Goal: Transaction & Acquisition: Book appointment/travel/reservation

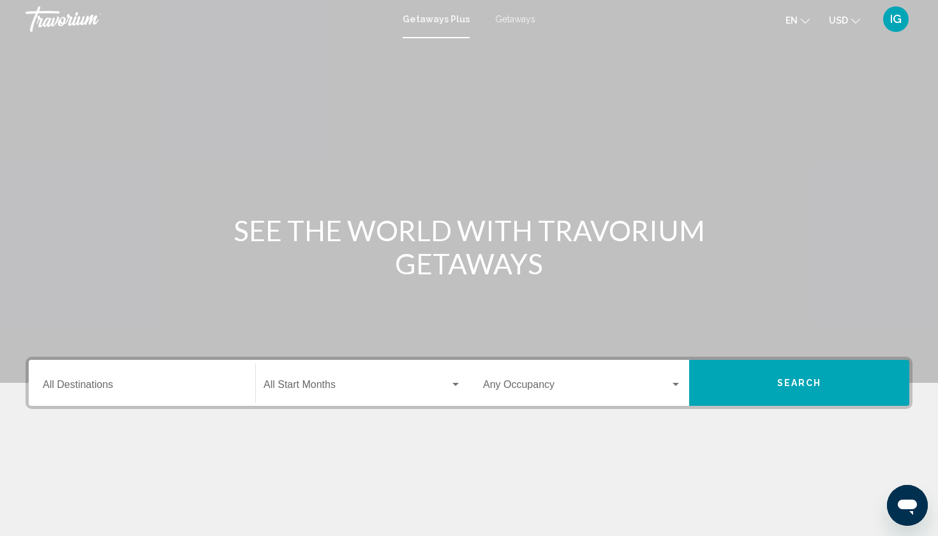
click at [505, 18] on span "Getaways" at bounding box center [515, 19] width 40 height 10
click at [860, 19] on icon "Change currency" at bounding box center [855, 21] width 9 height 5
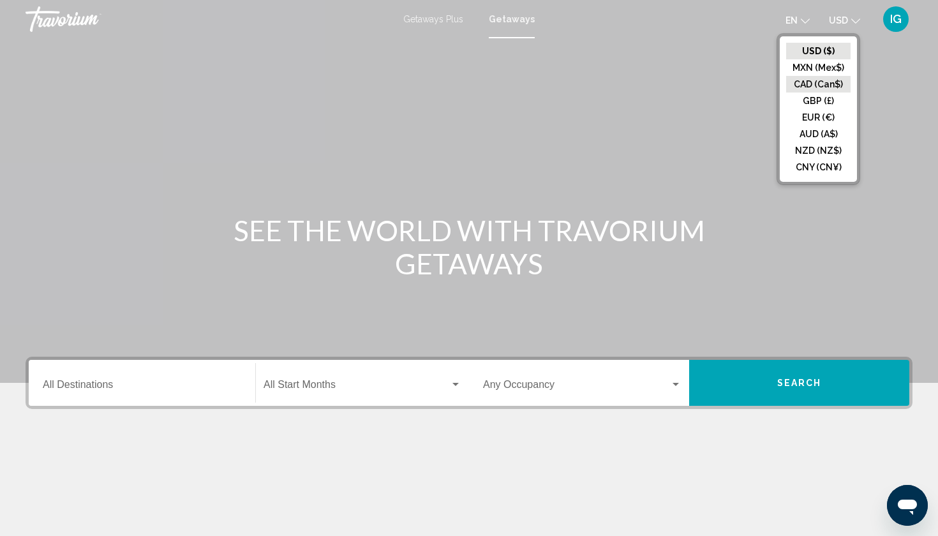
click at [835, 76] on button "CAD (Can$)" at bounding box center [818, 84] width 64 height 17
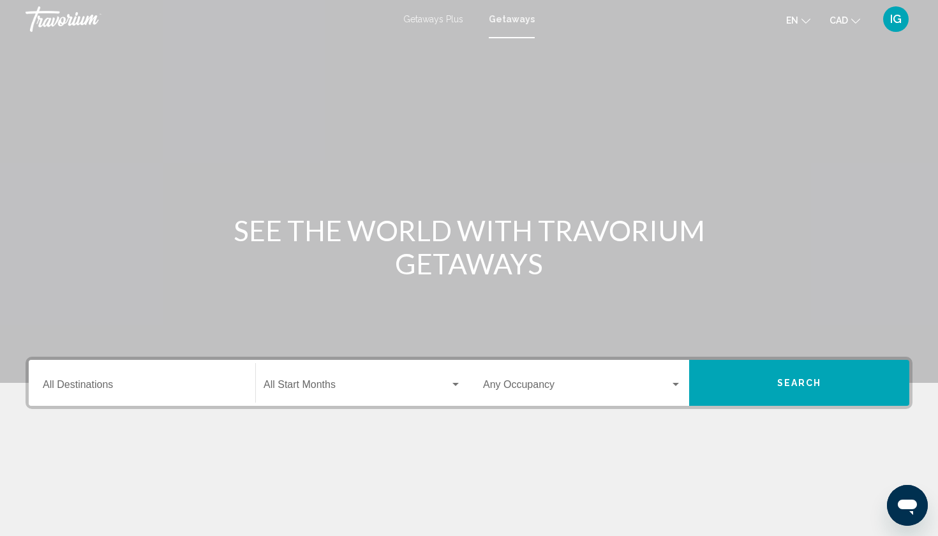
click at [120, 363] on div "Destination All Destinations" at bounding box center [142, 383] width 198 height 40
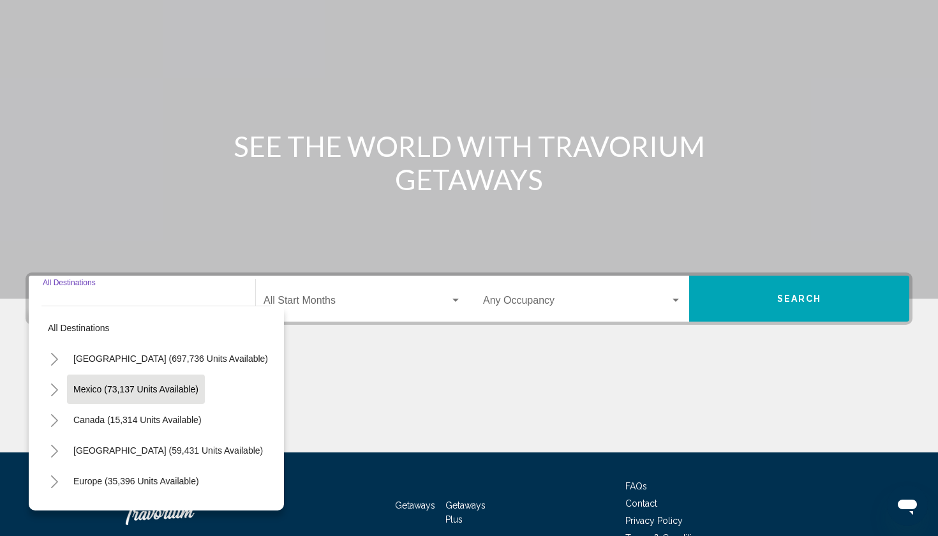
scroll to position [86, 0]
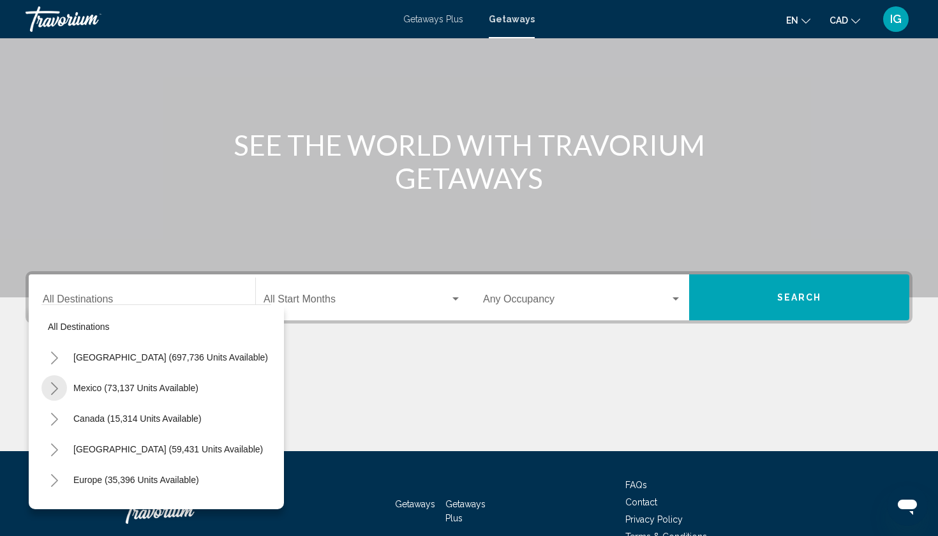
click at [59, 382] on icon "Toggle Mexico (73,137 units available)" at bounding box center [55, 388] width 10 height 13
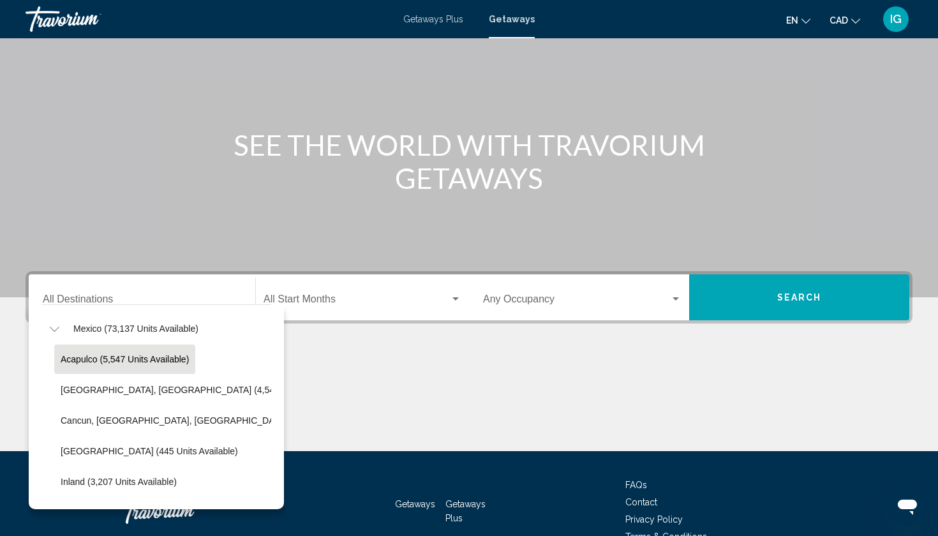
scroll to position [61, 0]
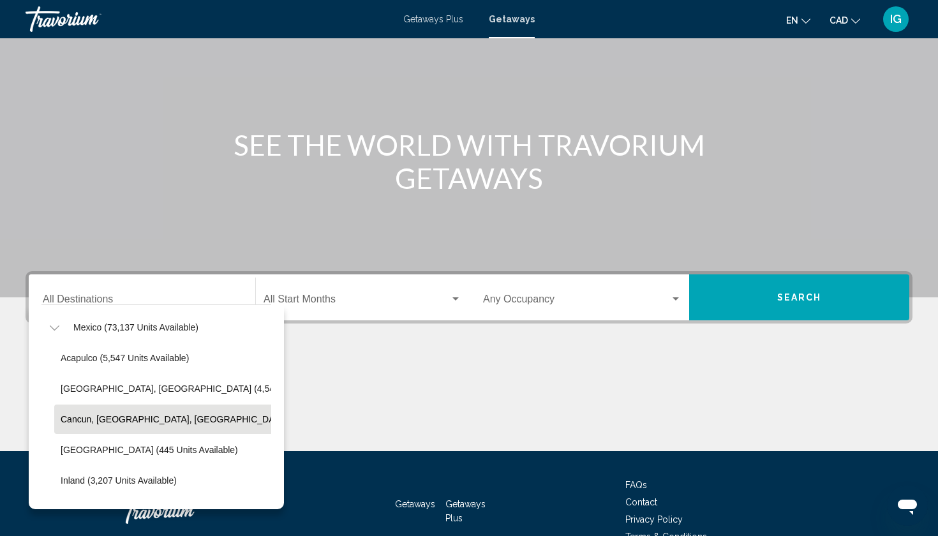
click at [94, 414] on span "Cancun, [GEOGRAPHIC_DATA], [GEOGRAPHIC_DATA] (34,018 units available)" at bounding box center [223, 419] width 324 height 10
type input "**********"
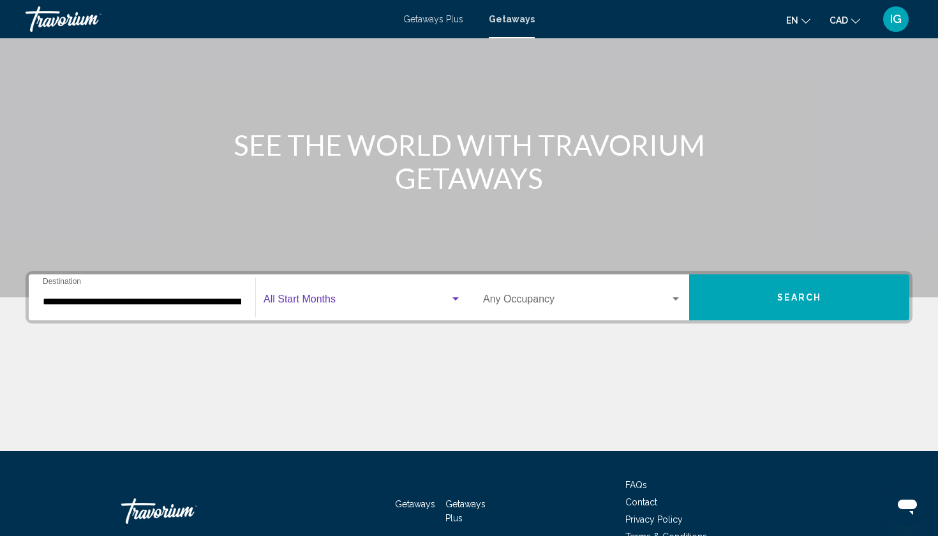
click at [456, 294] on div "Search widget" at bounding box center [455, 299] width 11 height 10
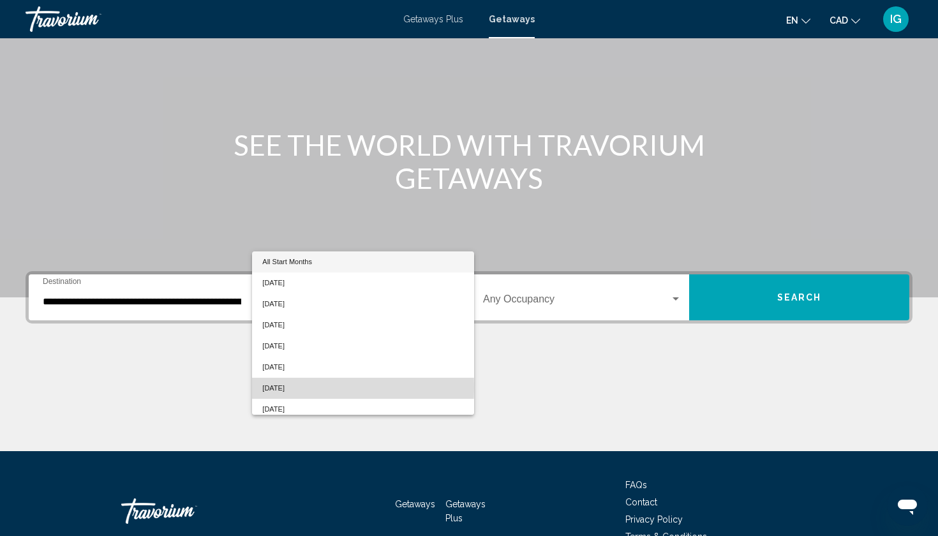
click at [277, 378] on span "[DATE]" at bounding box center [362, 388] width 201 height 21
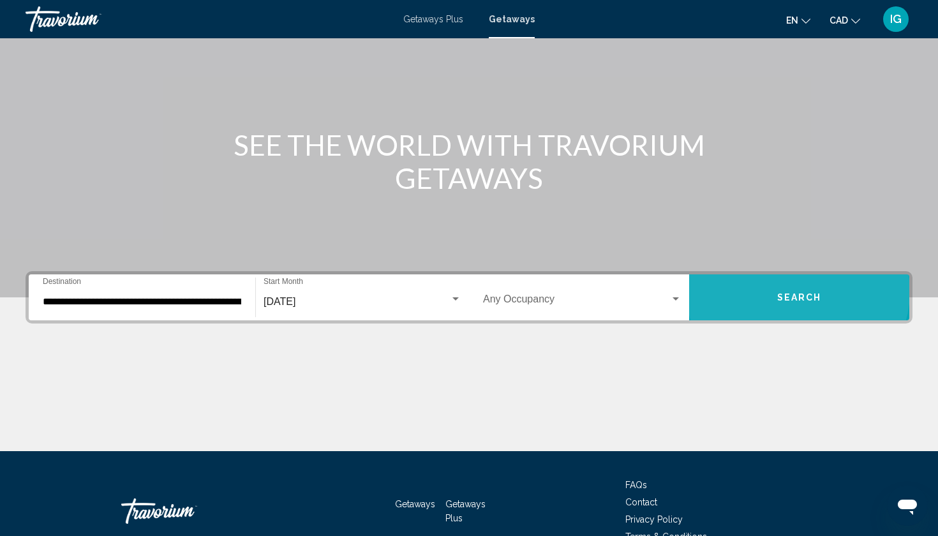
click at [796, 293] on span "Search" at bounding box center [799, 298] width 45 height 10
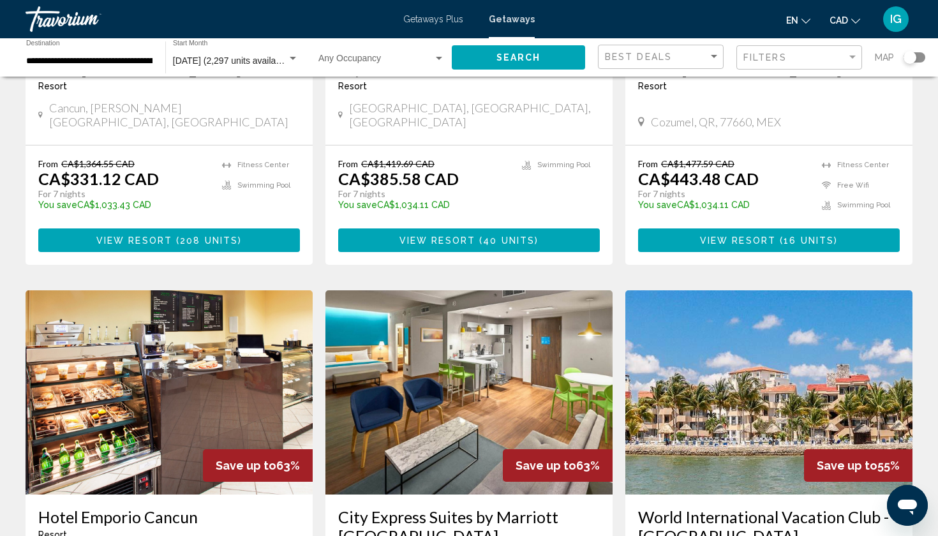
scroll to position [1269, 0]
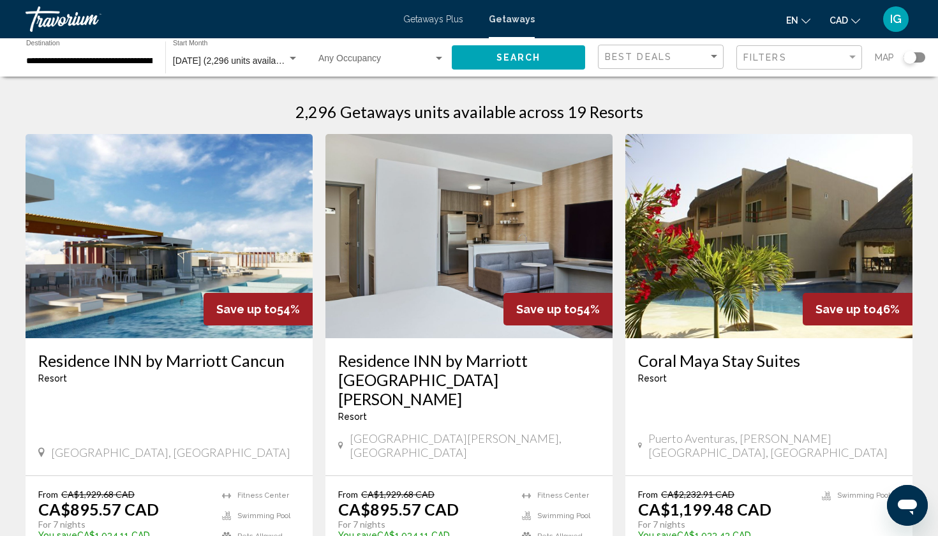
click at [272, 56] on div "[DATE] (2,296 units available)" at bounding box center [230, 61] width 114 height 10
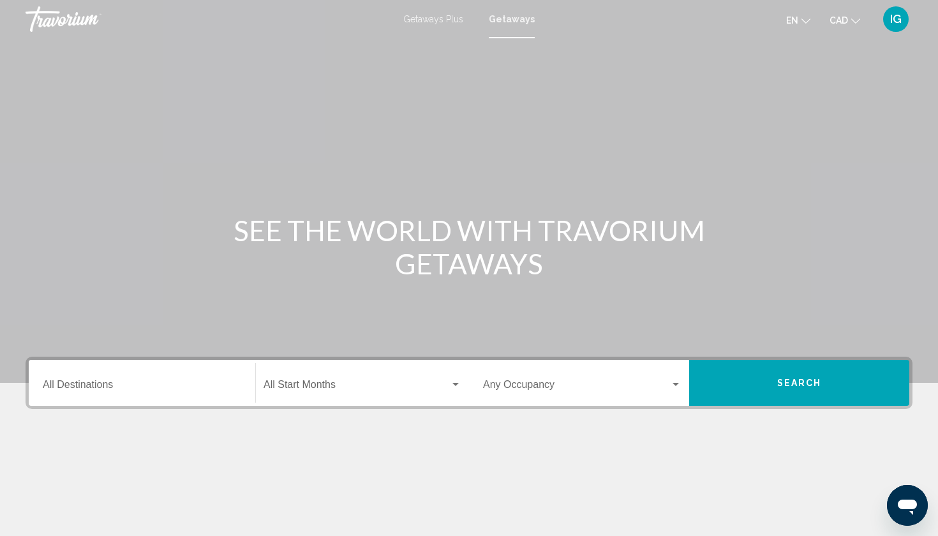
click at [155, 363] on div "Destination All Destinations" at bounding box center [142, 383] width 198 height 40
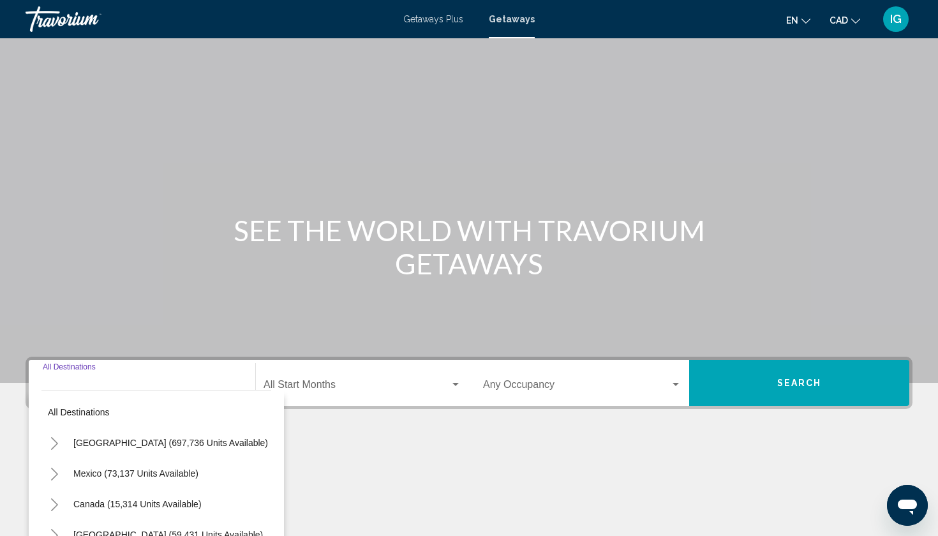
scroll to position [86, 0]
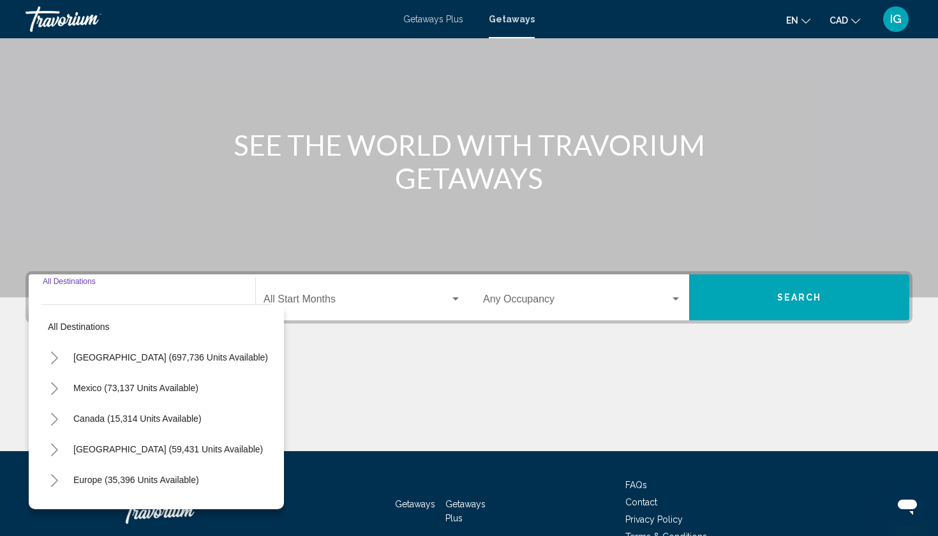
click at [59, 382] on icon "Toggle Mexico (73,137 units available)" at bounding box center [55, 388] width 10 height 13
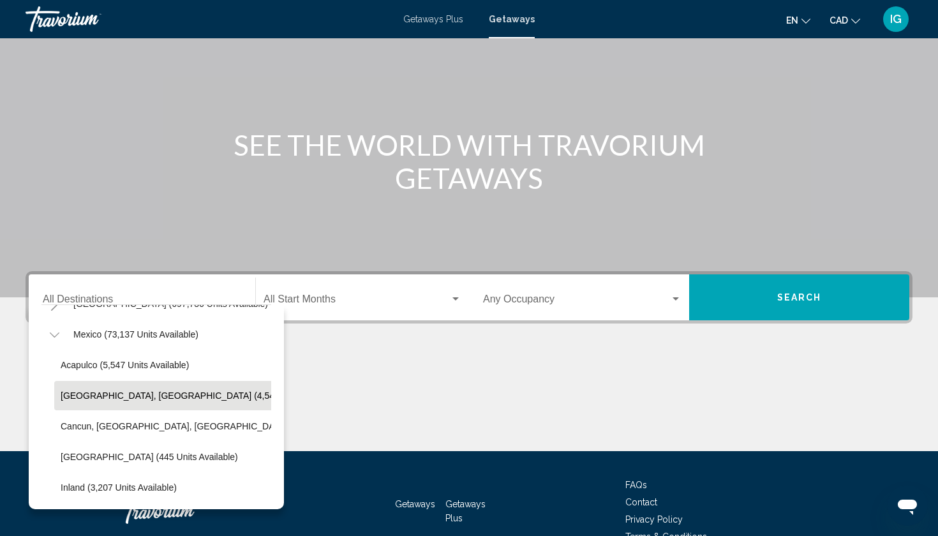
scroll to position [56, 0]
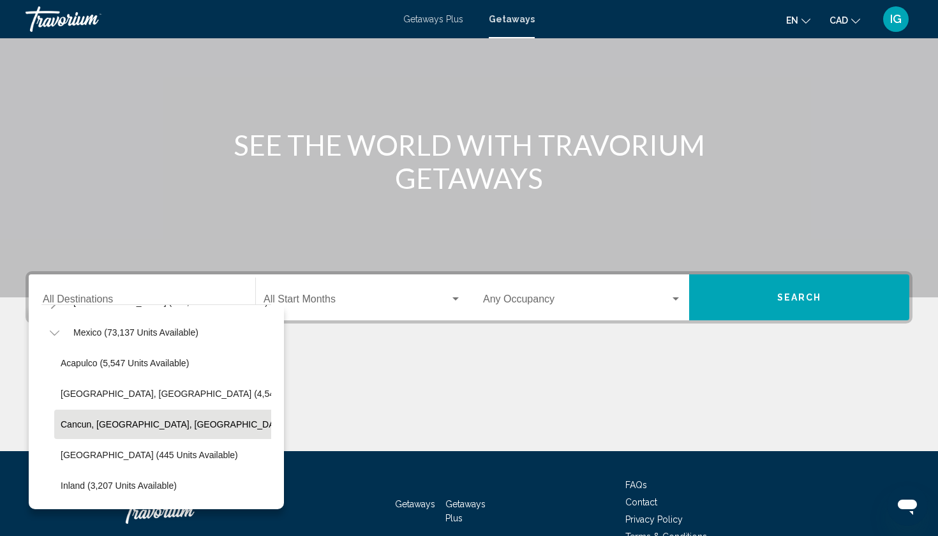
click at [94, 419] on span "Cancun, [GEOGRAPHIC_DATA], [GEOGRAPHIC_DATA] (34,018 units available)" at bounding box center [223, 424] width 324 height 10
type input "**********"
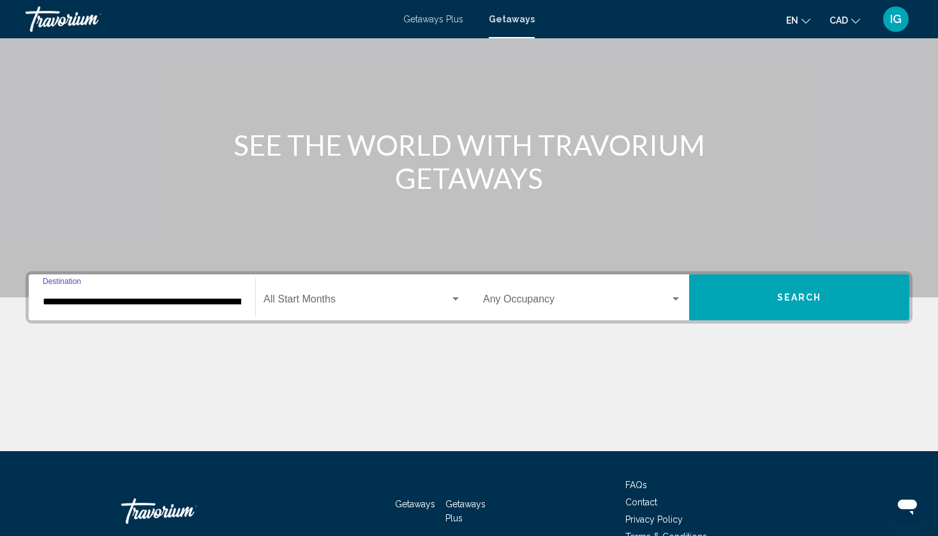
click at [455, 294] on div "Search widget" at bounding box center [455, 299] width 11 height 10
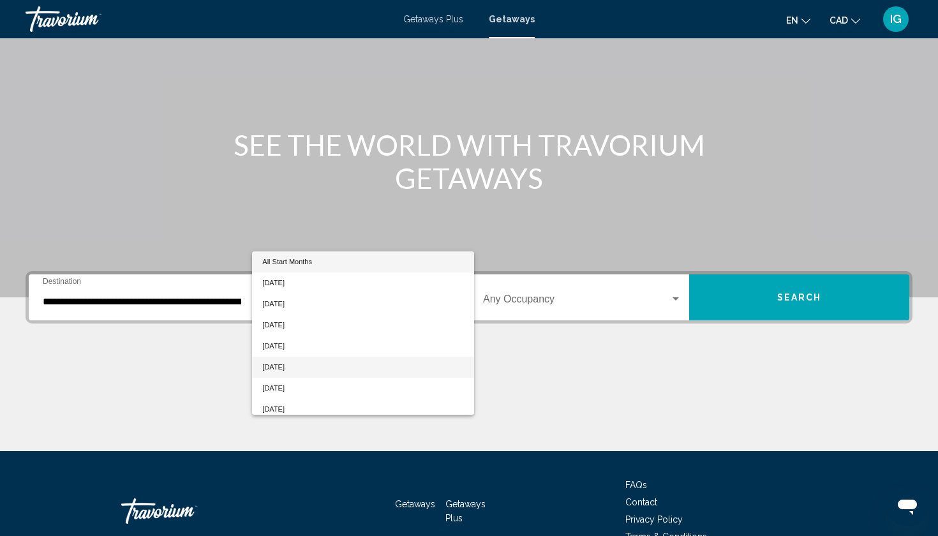
click at [294, 357] on span "[DATE]" at bounding box center [362, 367] width 201 height 21
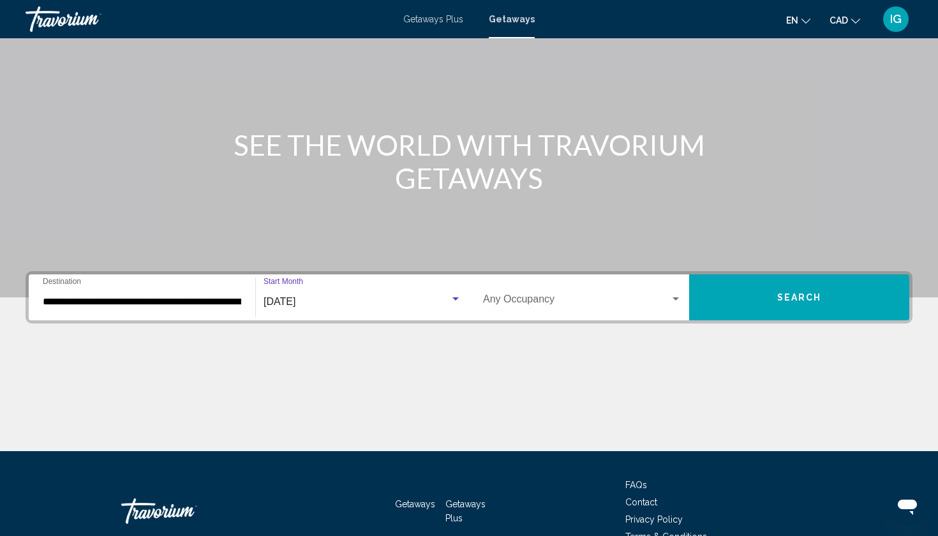
click at [711, 274] on button "Search" at bounding box center [799, 297] width 220 height 46
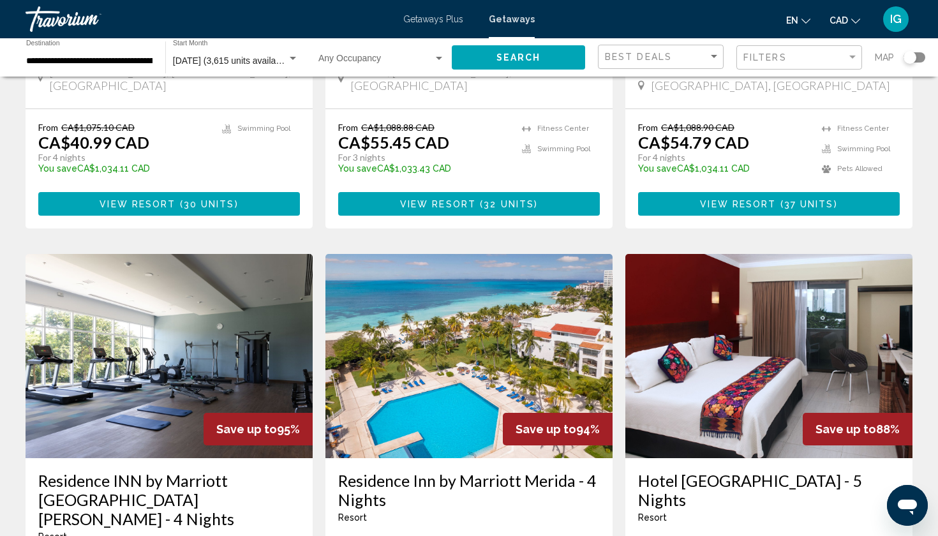
scroll to position [1325, 0]
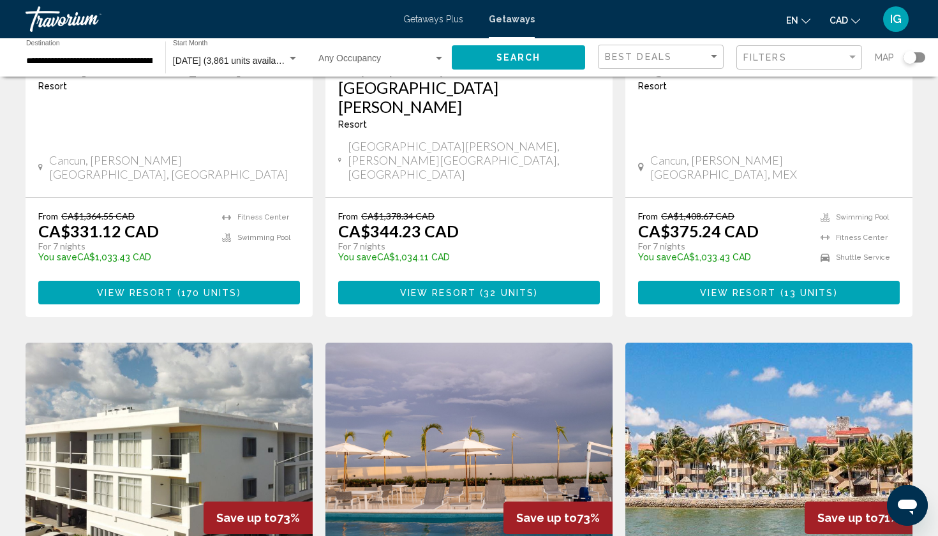
scroll to position [1230, 0]
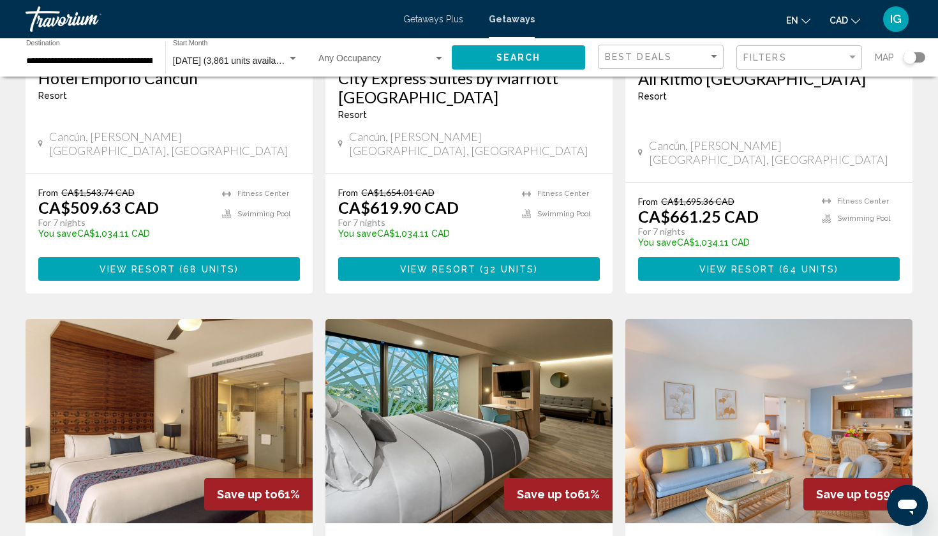
scroll to position [1239, 0]
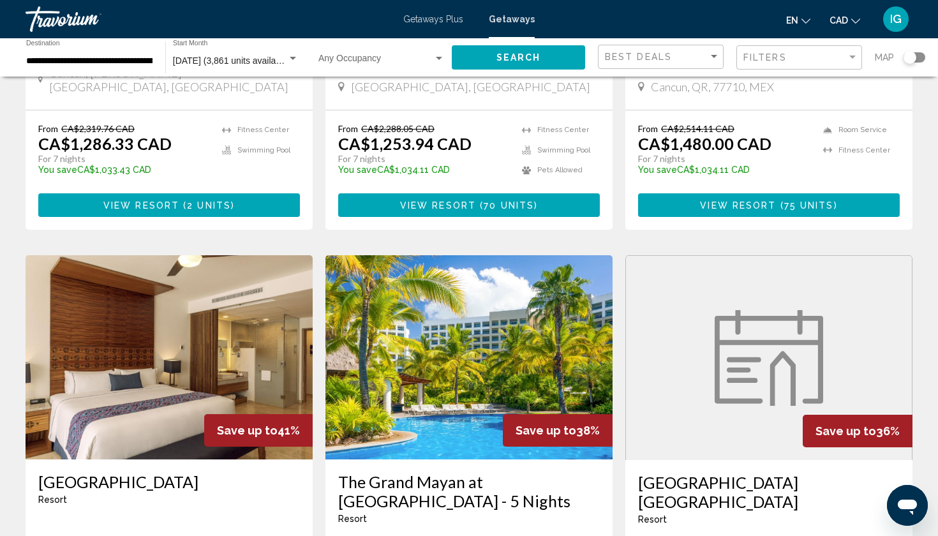
scroll to position [1283, 0]
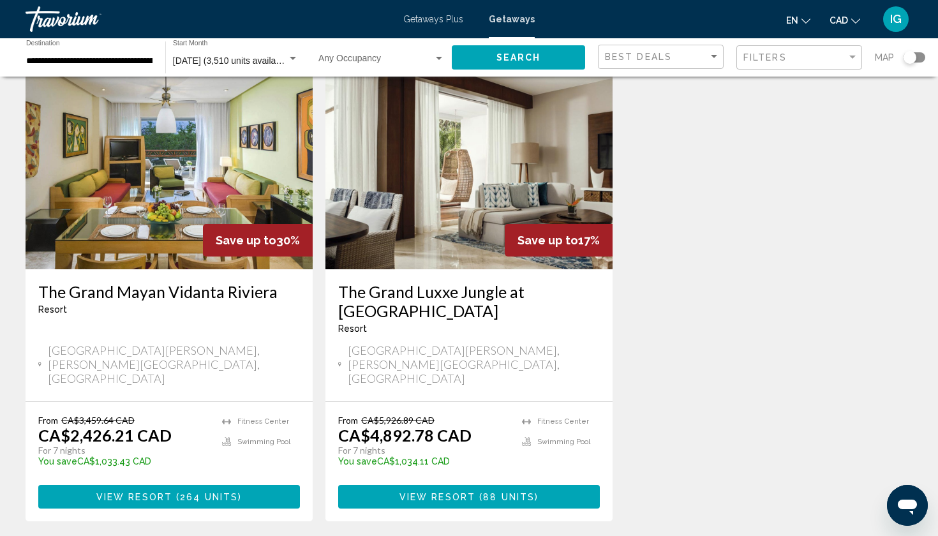
scroll to position [70, 0]
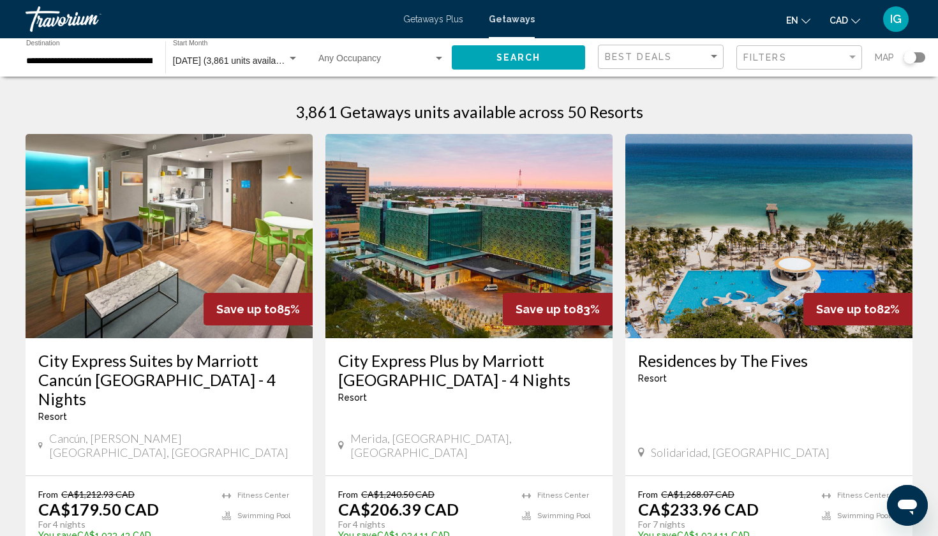
click at [701, 351] on h3 "Residences by The Fives" at bounding box center [769, 360] width 262 height 19
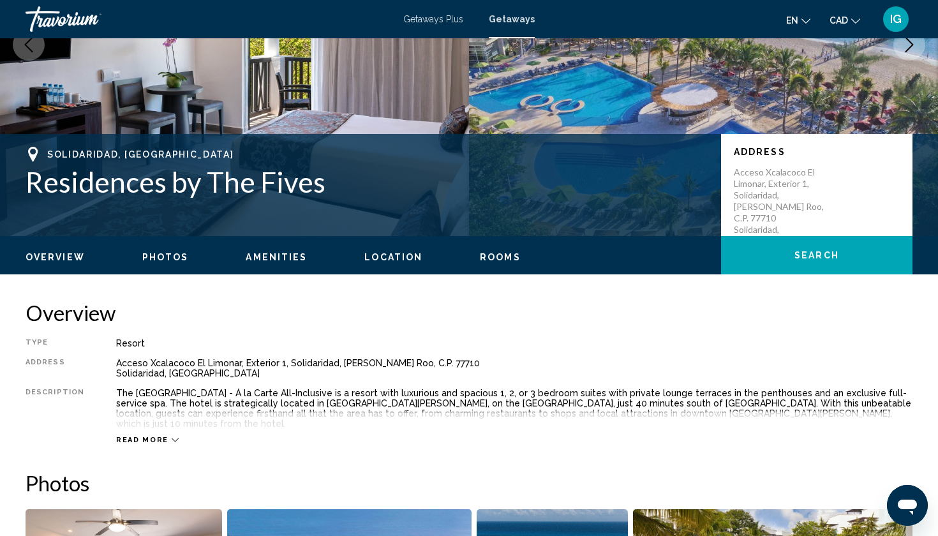
scroll to position [178, 0]
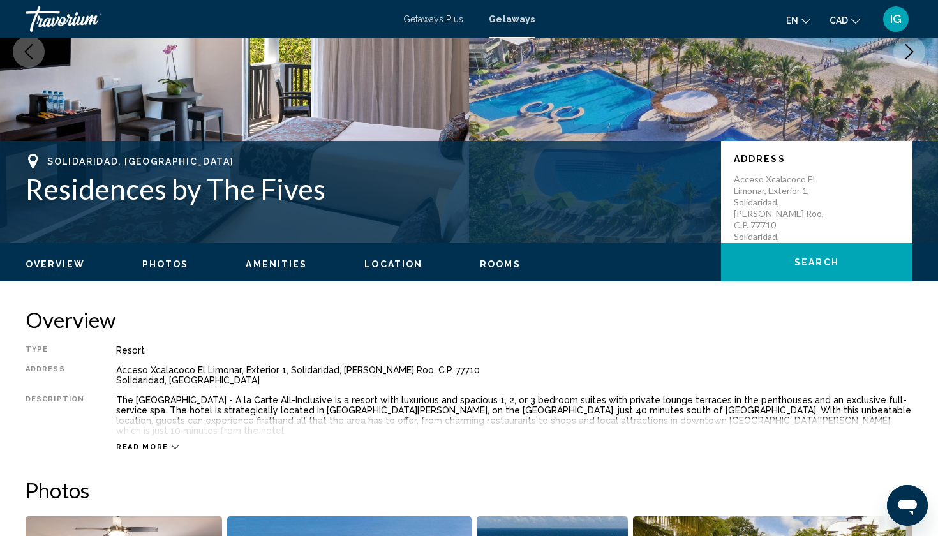
click at [172, 445] on icon "Main content" at bounding box center [175, 447] width 7 height 4
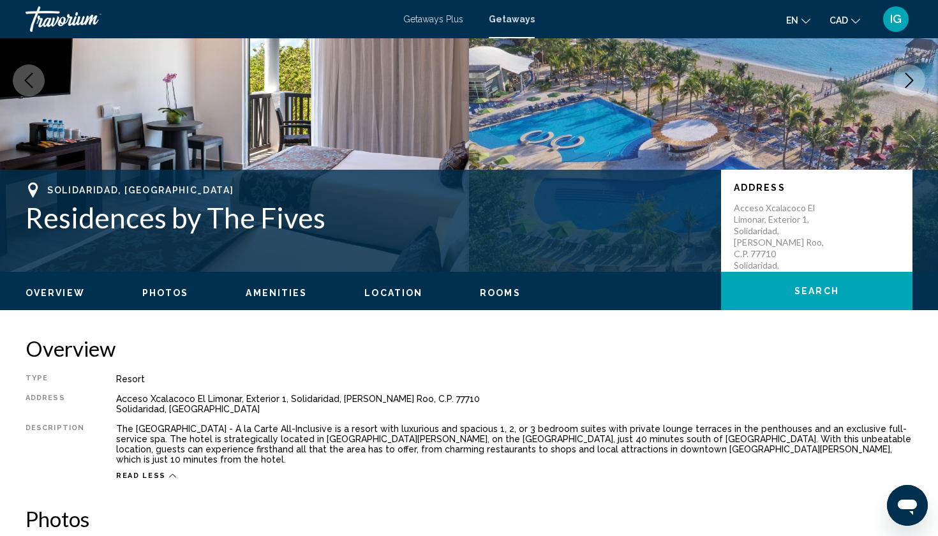
scroll to position [149, 0]
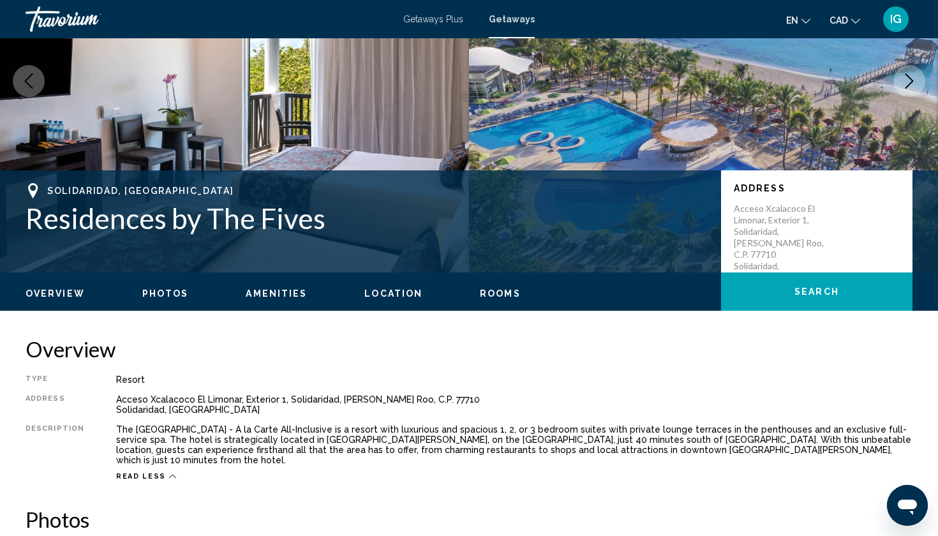
click at [64, 288] on span "Overview" at bounding box center [55, 293] width 59 height 10
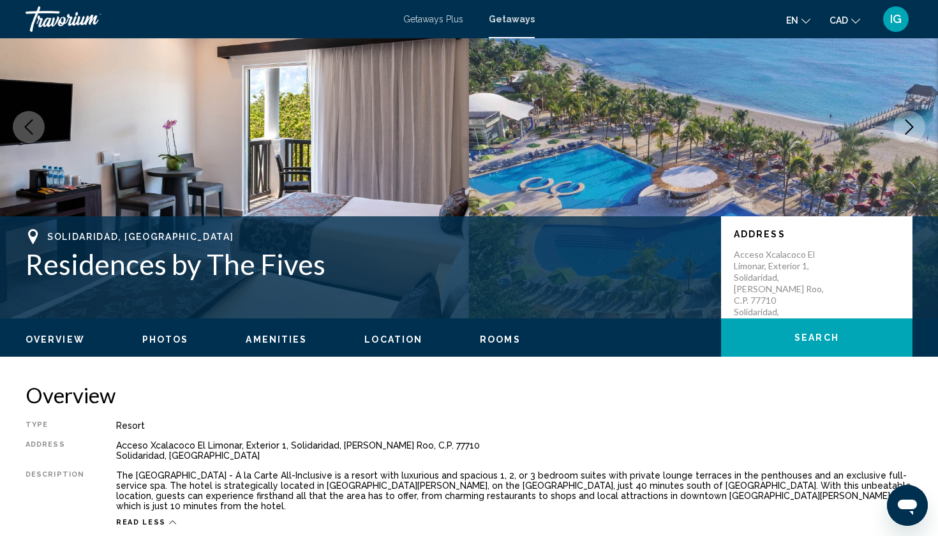
scroll to position [101, 0]
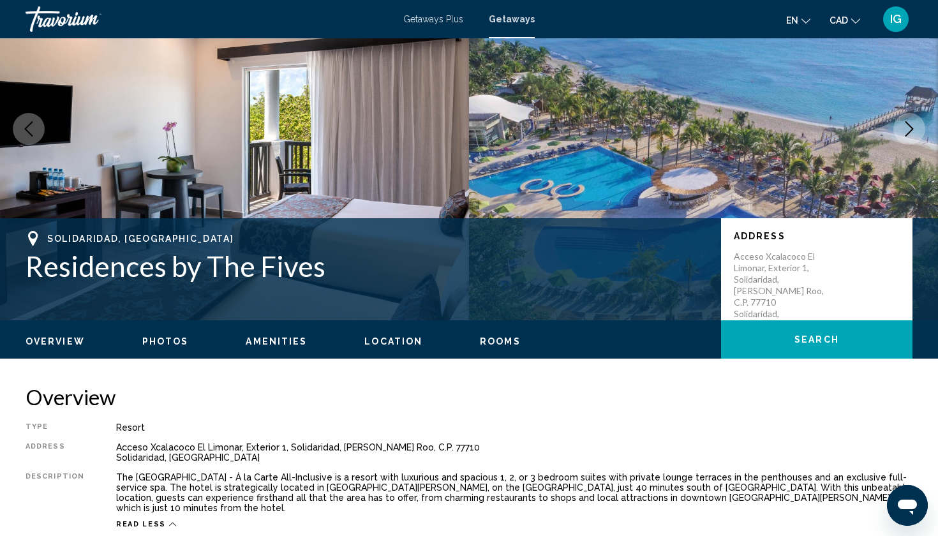
click at [142, 336] on span "Photos" at bounding box center [165, 341] width 47 height 10
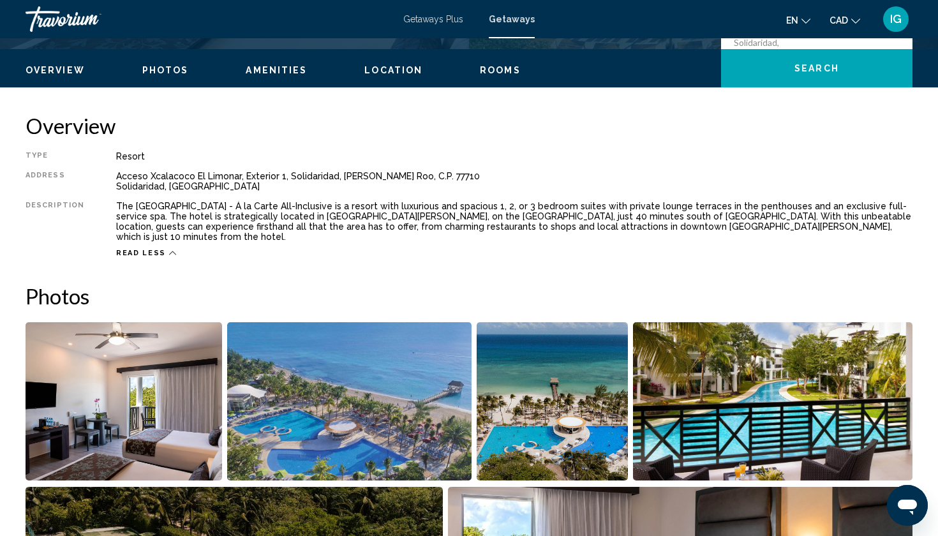
scroll to position [366, 0]
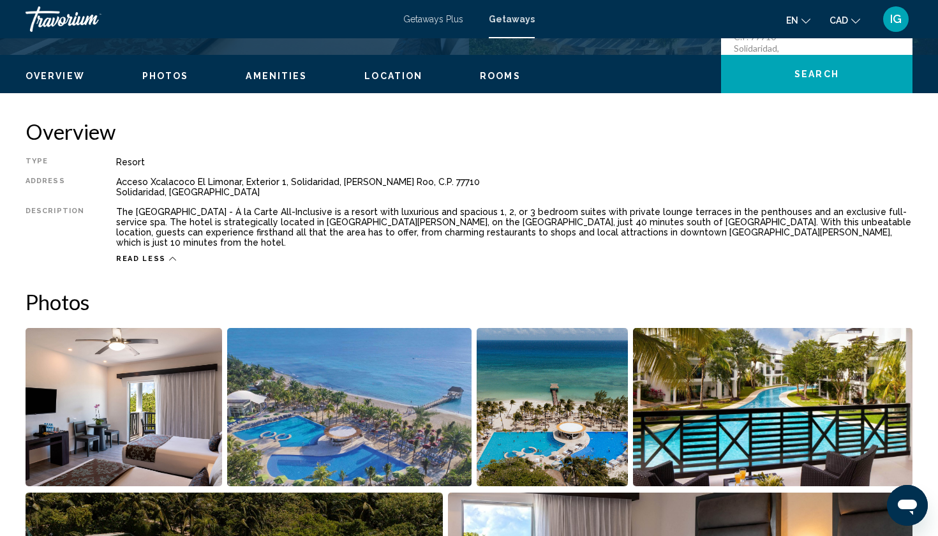
click at [246, 71] on span "Amenities" at bounding box center [276, 76] width 61 height 10
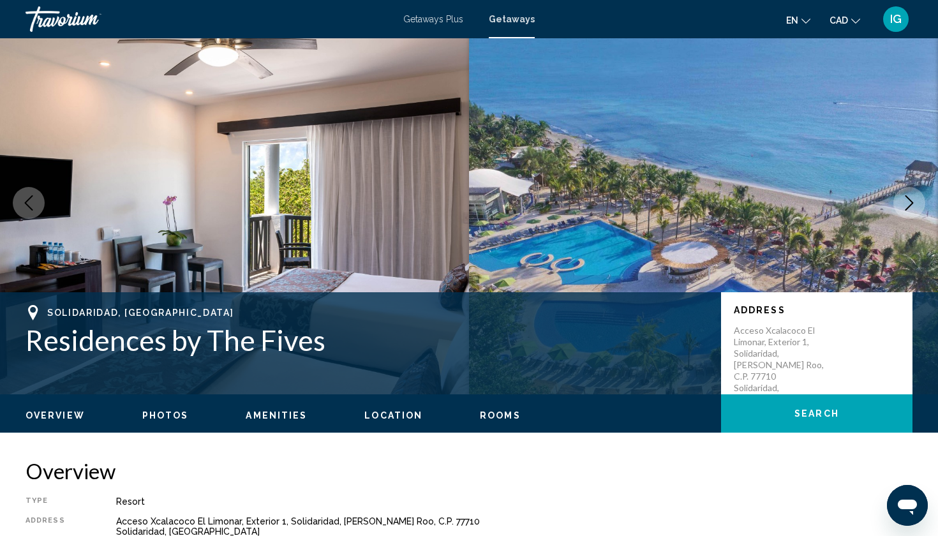
scroll to position [17, 0]
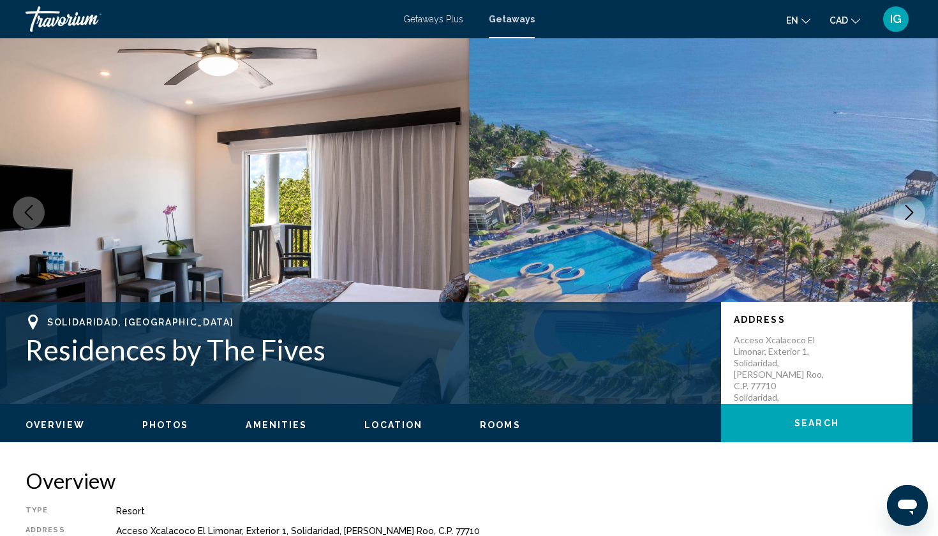
click at [480, 419] on button "Rooms" at bounding box center [500, 424] width 41 height 11
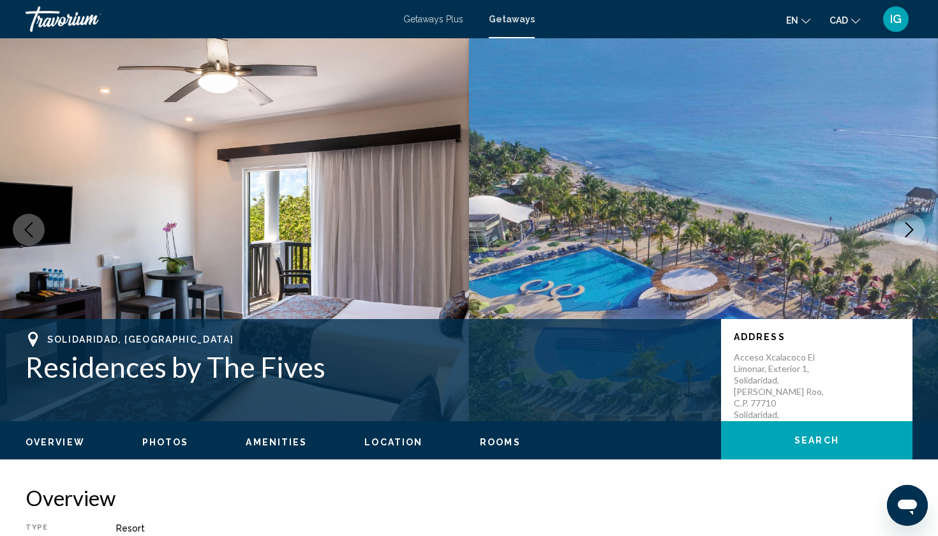
scroll to position [0, 0]
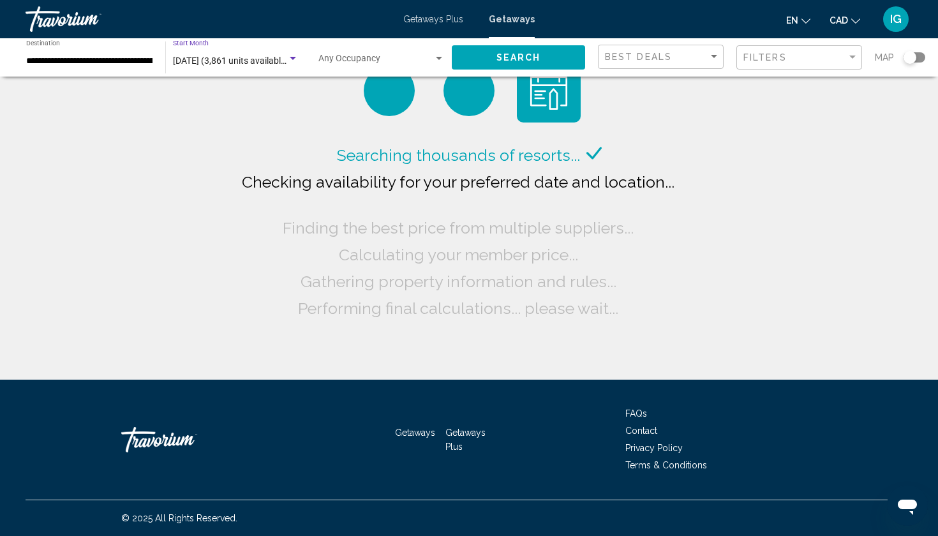
click at [219, 56] on span "[DATE] (3,861 units available)" at bounding box center [230, 61] width 115 height 10
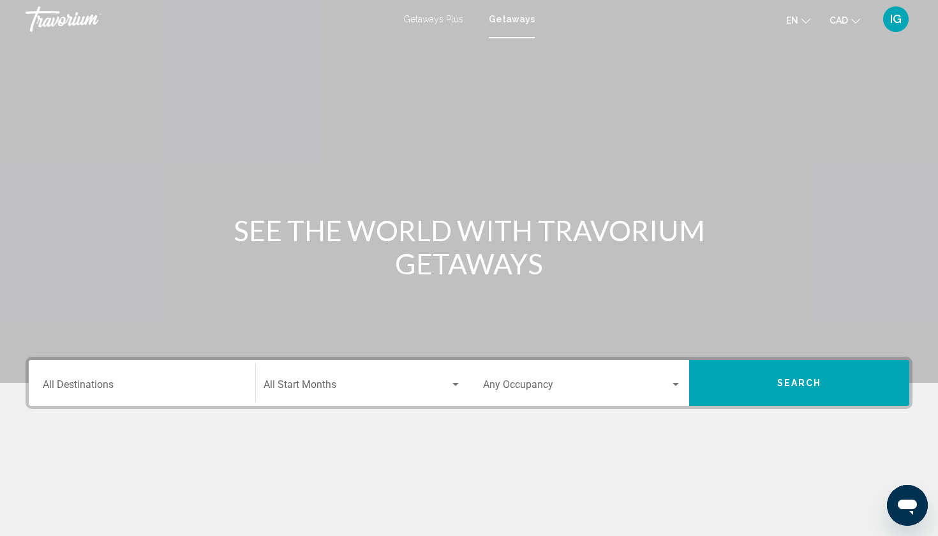
click at [104, 363] on div "Destination All Destinations" at bounding box center [142, 383] width 198 height 40
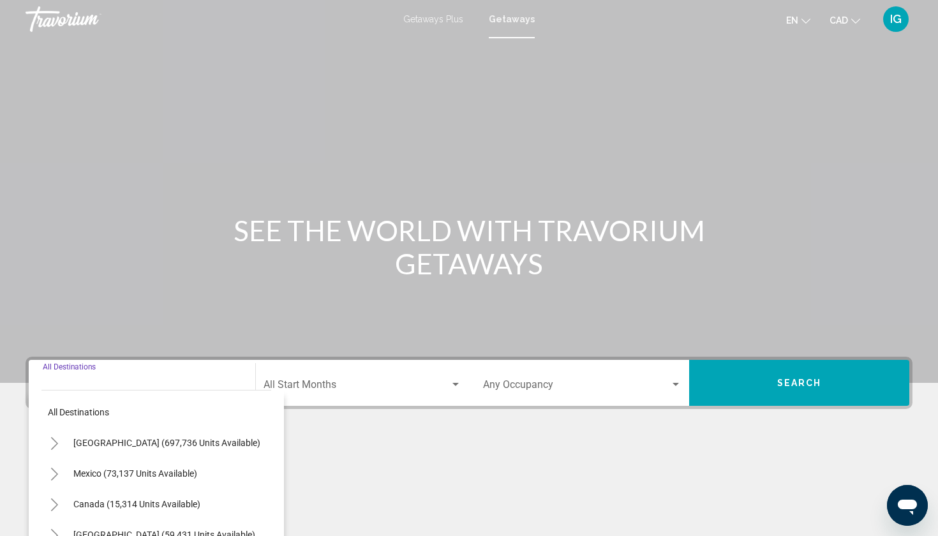
scroll to position [86, 0]
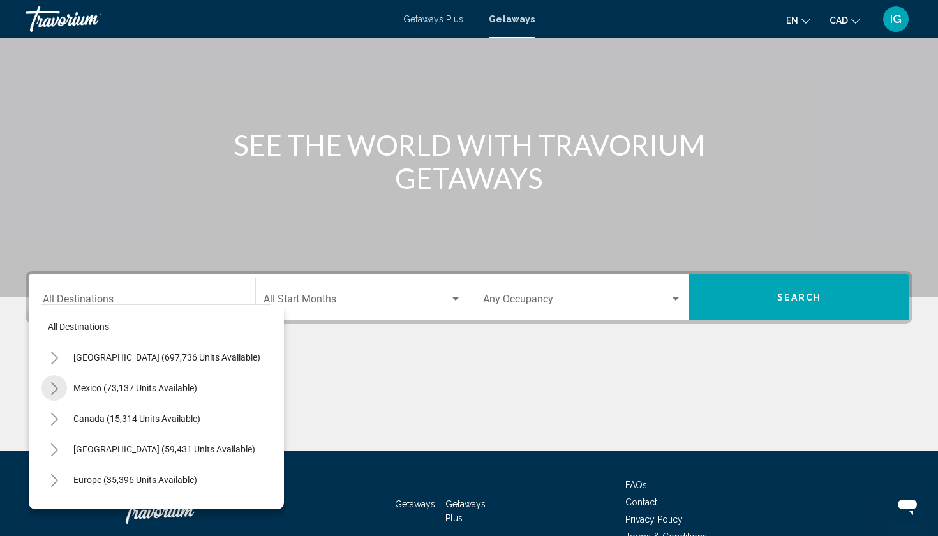
click at [58, 382] on icon "Toggle Mexico (73,137 units available)" at bounding box center [54, 388] width 7 height 13
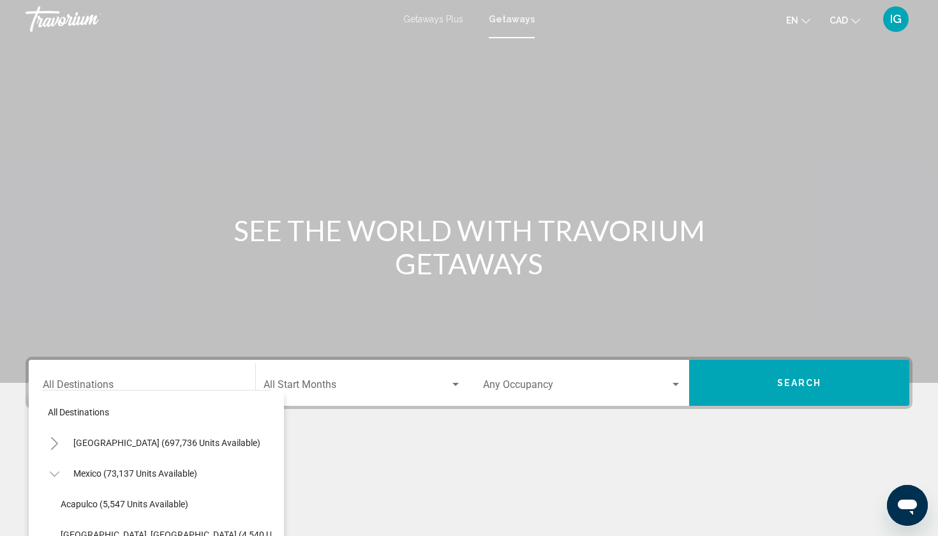
scroll to position [0, 0]
click at [329, 382] on span "Search widget" at bounding box center [357, 387] width 186 height 11
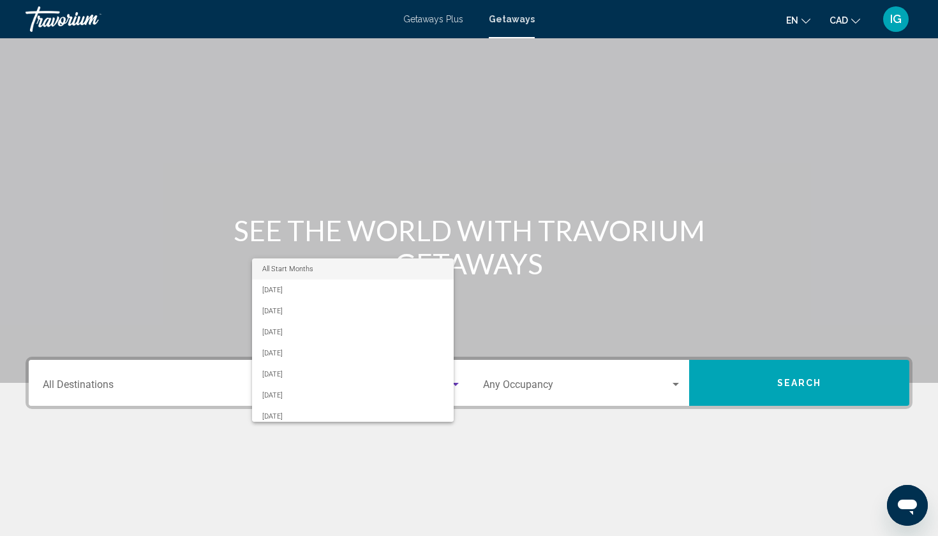
scroll to position [86, 0]
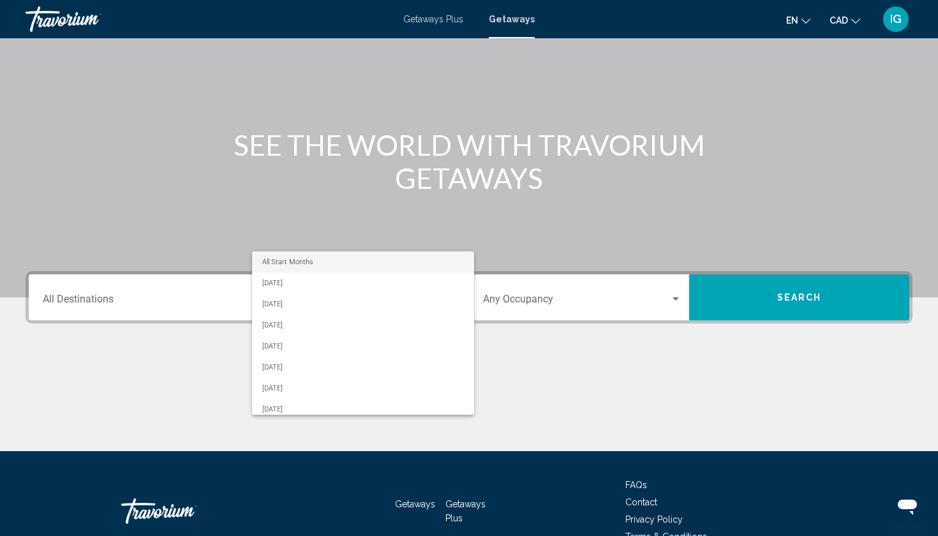
click at [177, 260] on div at bounding box center [469, 268] width 938 height 536
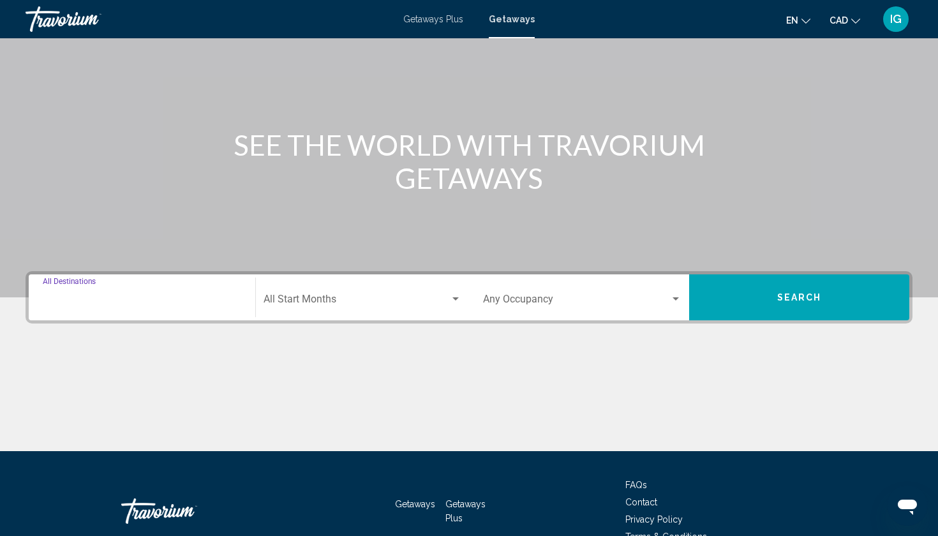
click at [82, 296] on input "Destination All Destinations" at bounding box center [142, 301] width 198 height 11
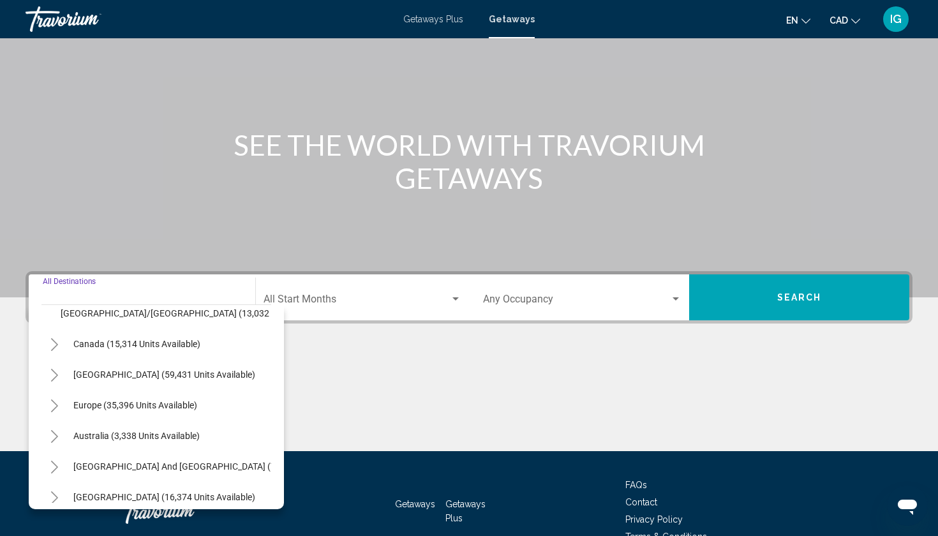
scroll to position [403, 0]
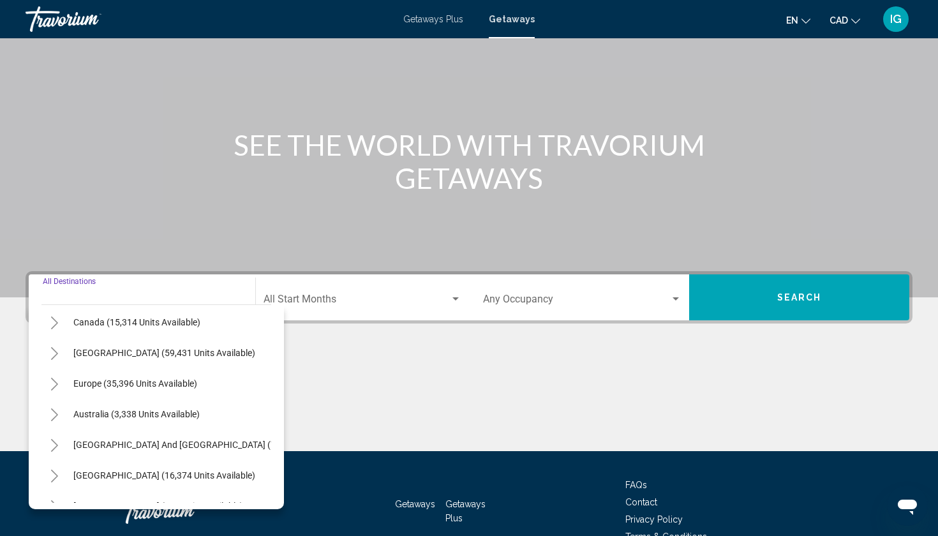
click at [56, 378] on icon "Toggle Europe (35,396 units available)" at bounding box center [55, 384] width 10 height 13
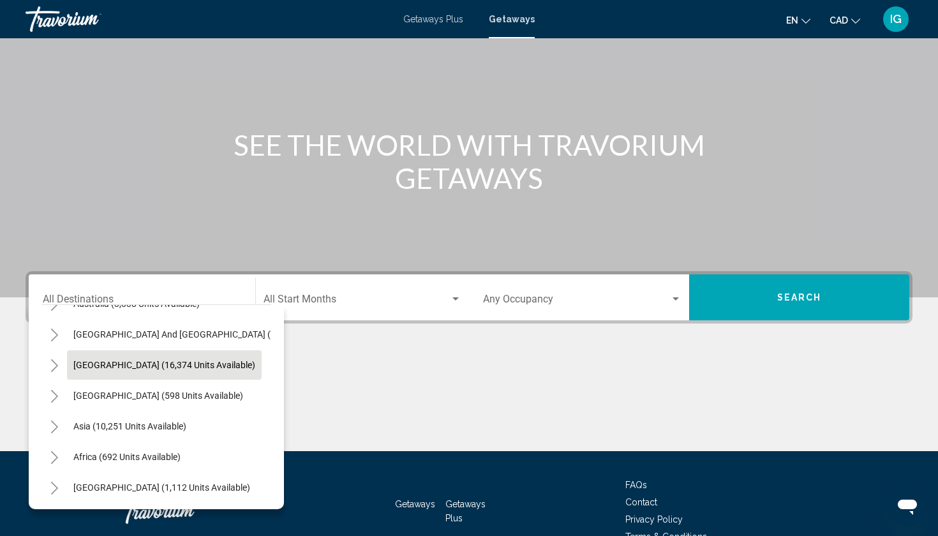
scroll to position [1293, 0]
click at [58, 421] on icon "Toggle Asia (10,251 units available)" at bounding box center [55, 427] width 10 height 13
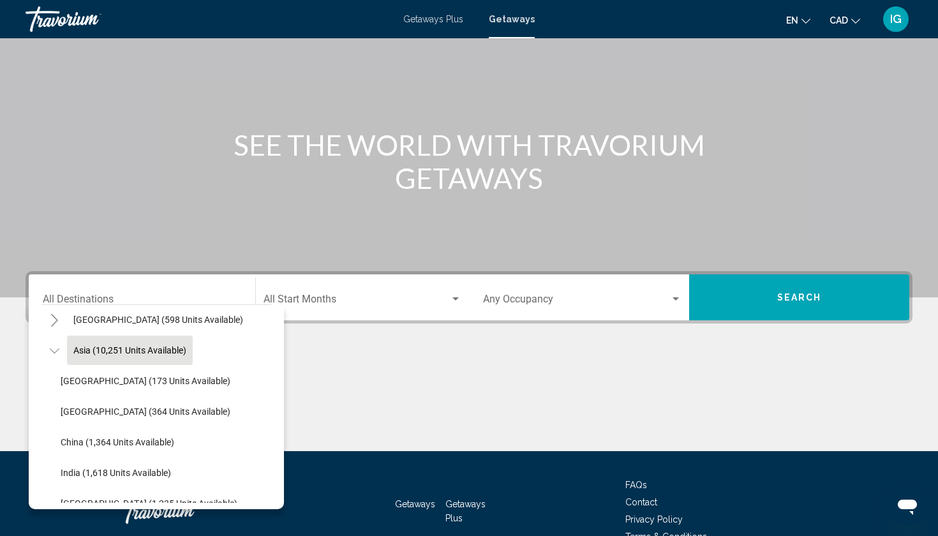
scroll to position [1355, 0]
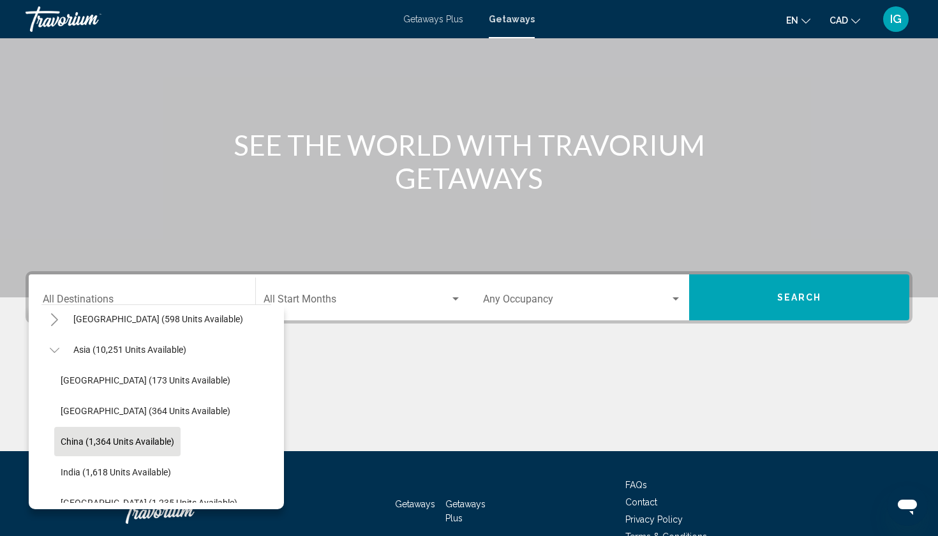
click at [70, 436] on span "China (1,364 units available)" at bounding box center [118, 441] width 114 height 10
type input "**********"
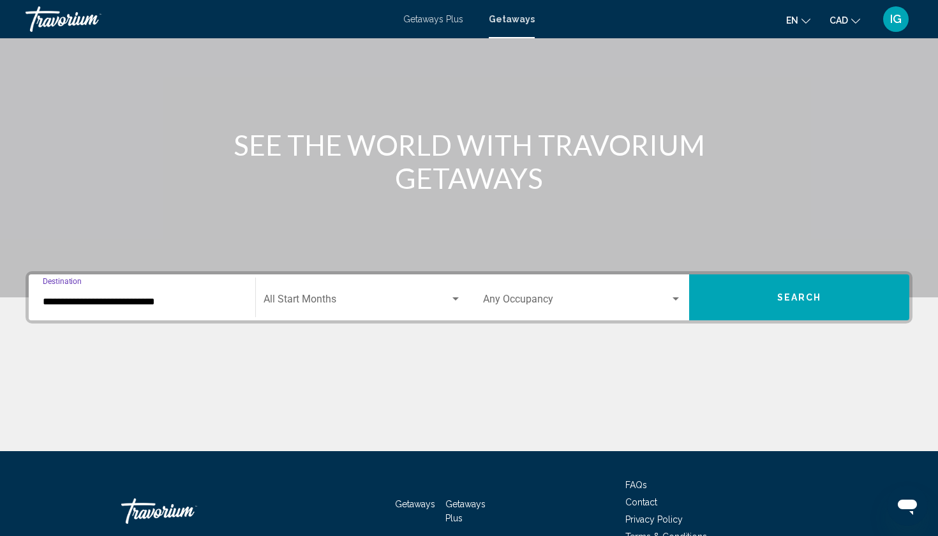
click at [459, 294] on div "Search widget" at bounding box center [455, 299] width 11 height 10
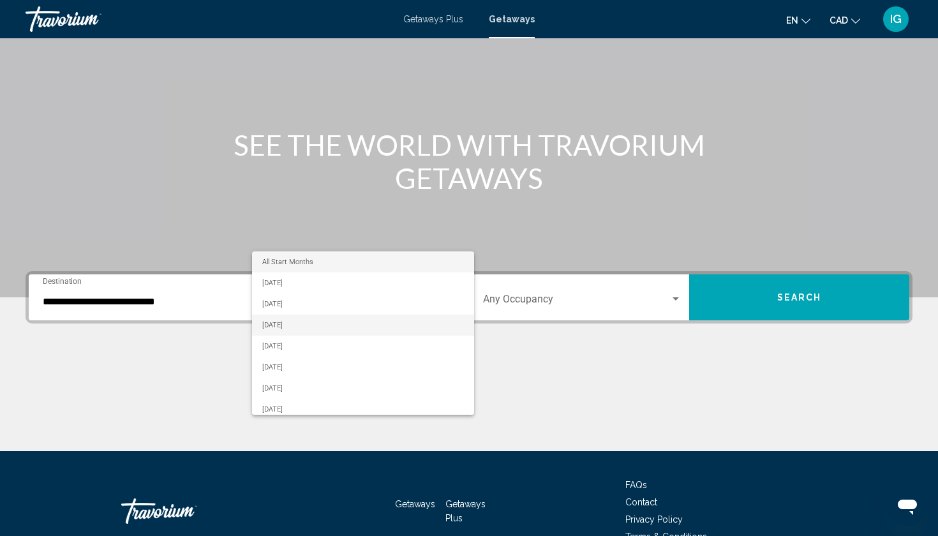
click at [285, 315] on span "[DATE]" at bounding box center [362, 325] width 201 height 21
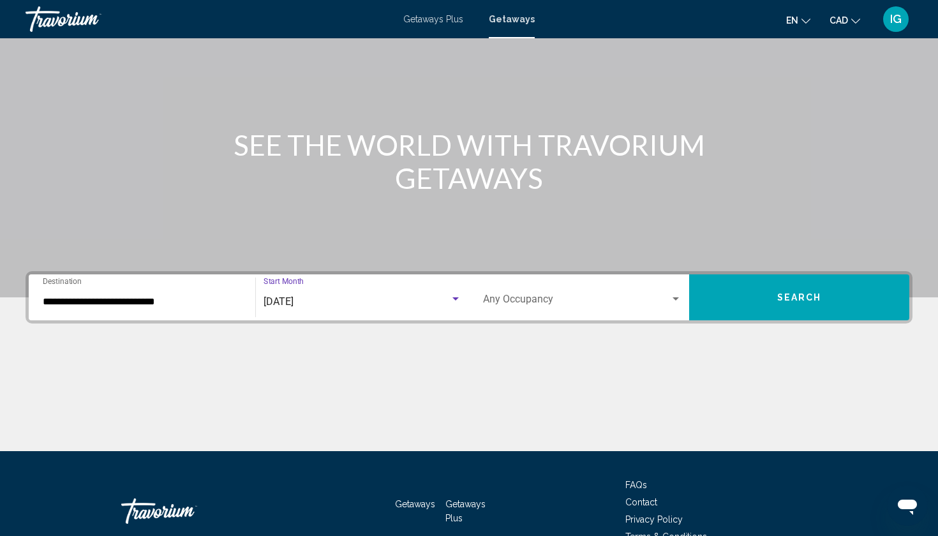
click at [716, 274] on button "Search" at bounding box center [799, 297] width 220 height 46
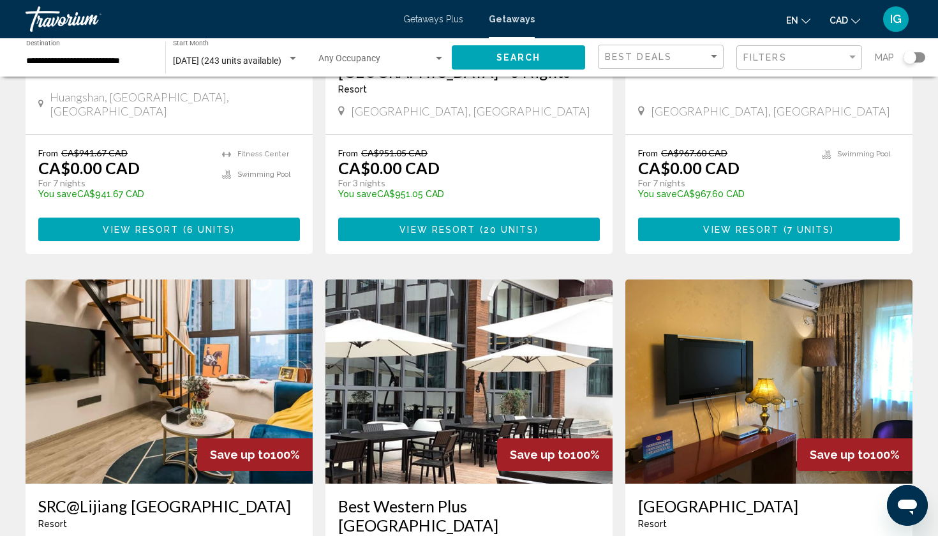
scroll to position [1238, 0]
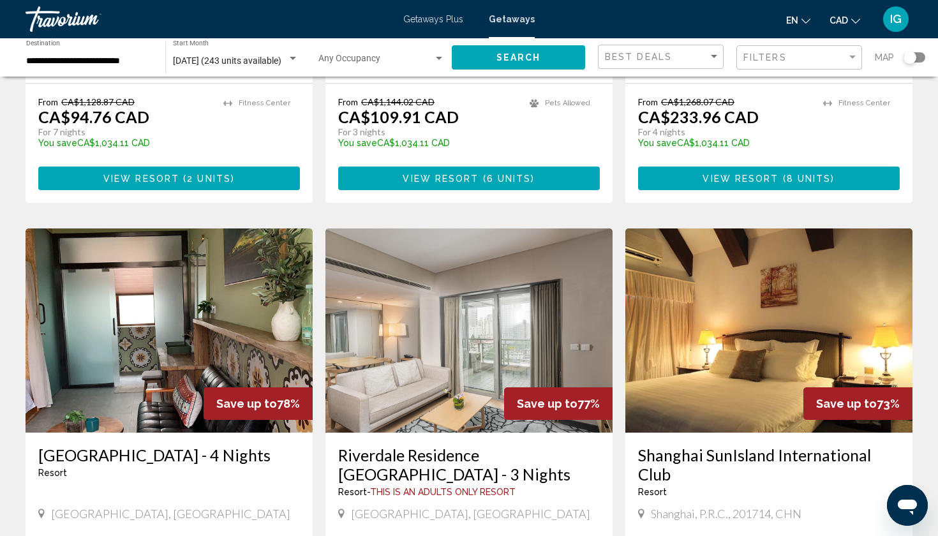
scroll to position [1308, 0]
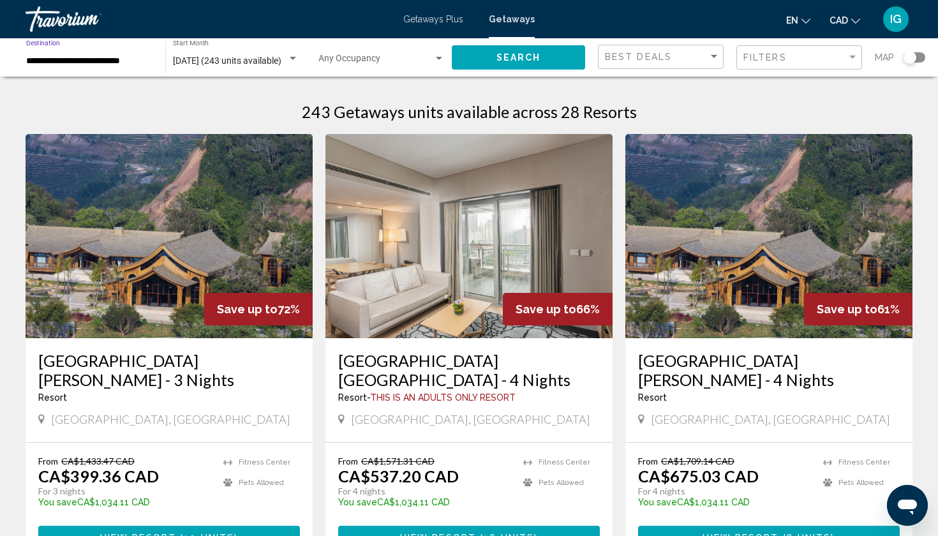
click at [104, 56] on input "**********" at bounding box center [89, 61] width 126 height 10
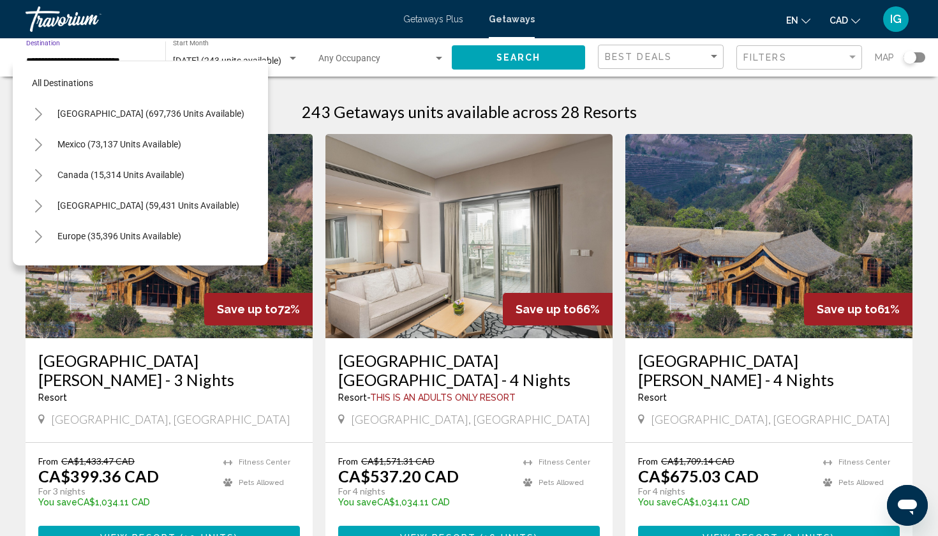
scroll to position [331, 0]
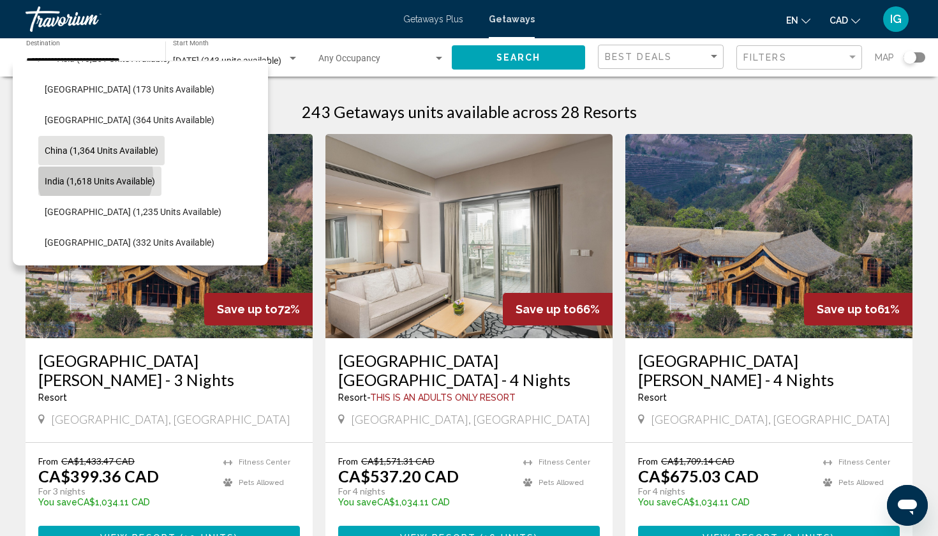
click at [91, 176] on span "India (1,618 units available)" at bounding box center [100, 181] width 110 height 10
type input "**********"
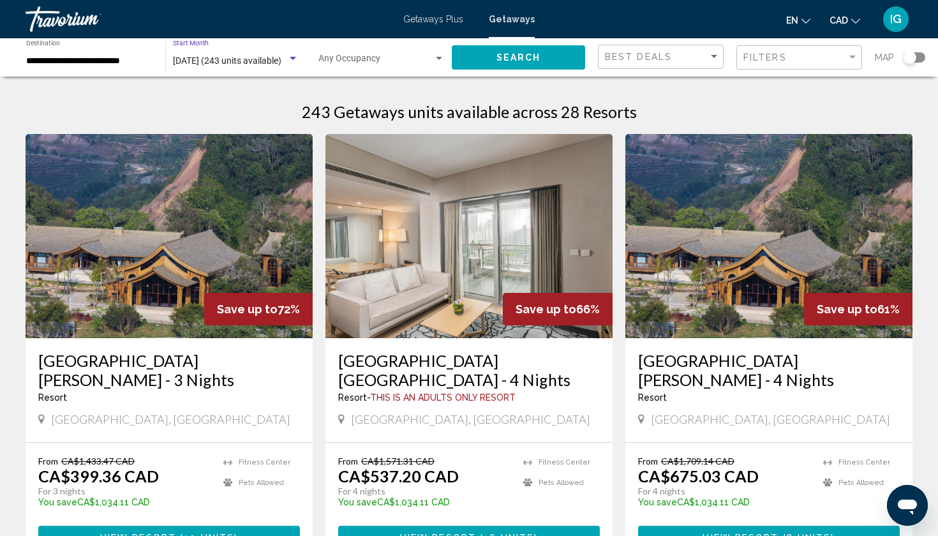
click at [296, 57] on div "Search widget" at bounding box center [293, 58] width 6 height 3
click at [380, 66] on div at bounding box center [469, 268] width 938 height 536
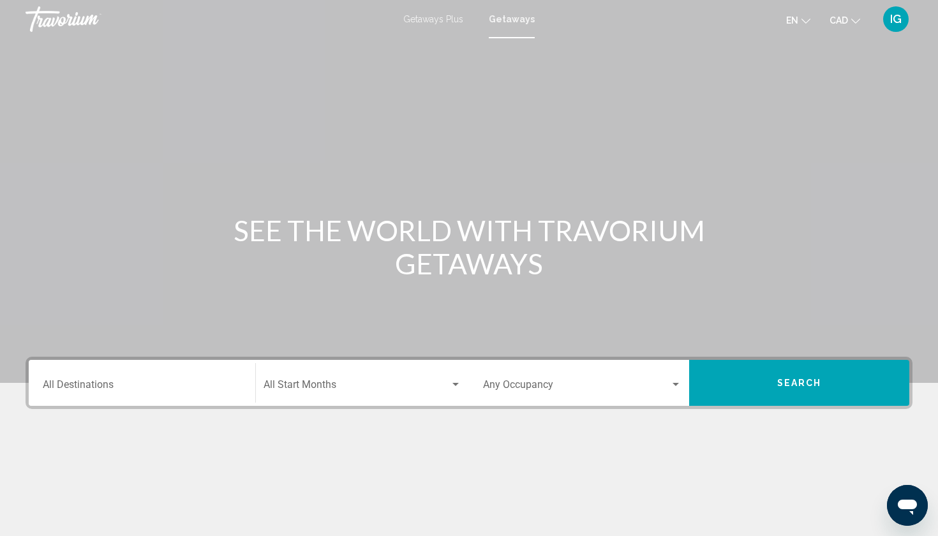
click at [137, 382] on input "Destination All Destinations" at bounding box center [142, 387] width 198 height 11
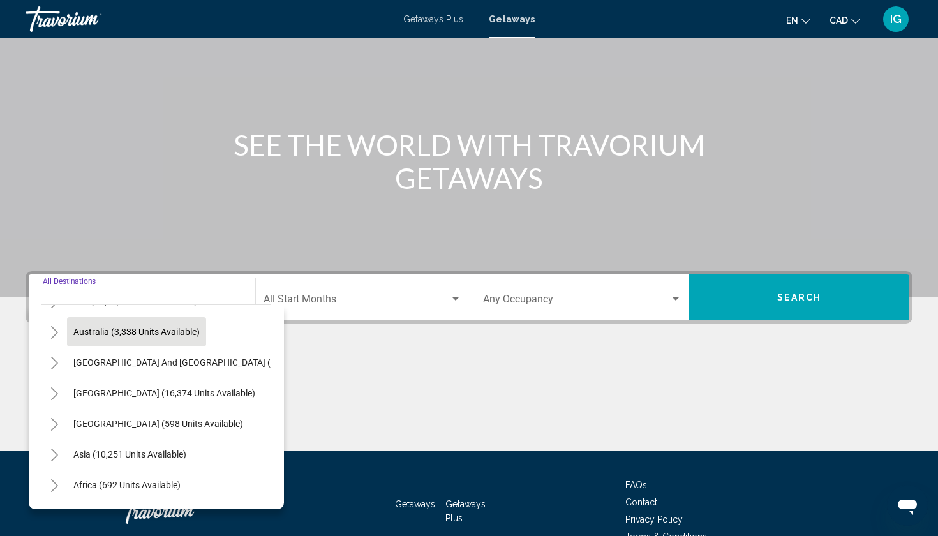
scroll to position [193, 0]
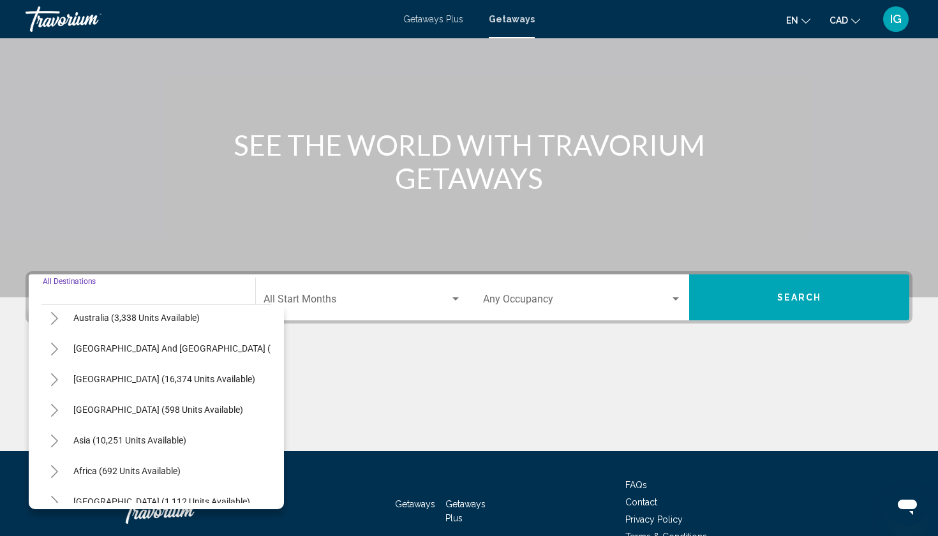
click at [59, 435] on icon "Toggle Asia (10,251 units available)" at bounding box center [55, 441] width 10 height 13
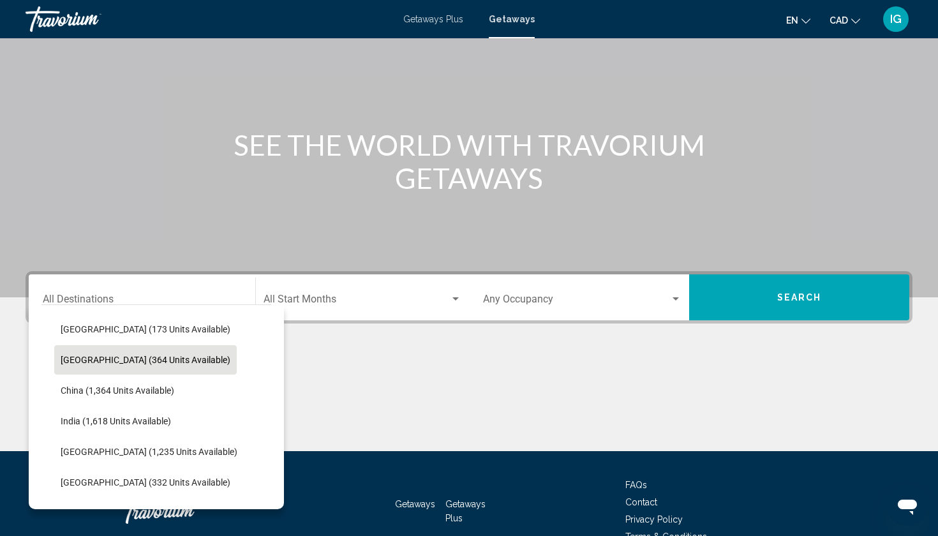
scroll to position [335, 0]
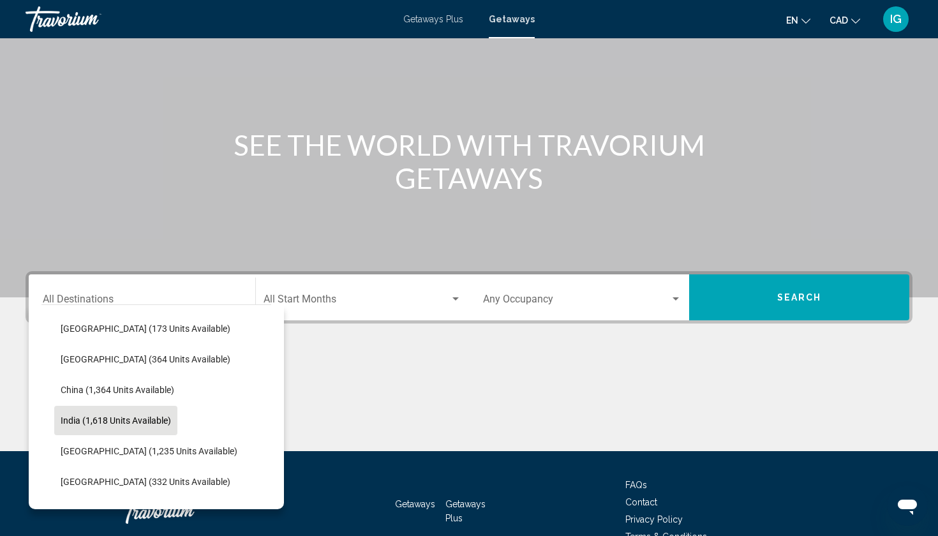
click at [67, 415] on span "India (1,618 units available)" at bounding box center [116, 420] width 110 height 10
type input "**********"
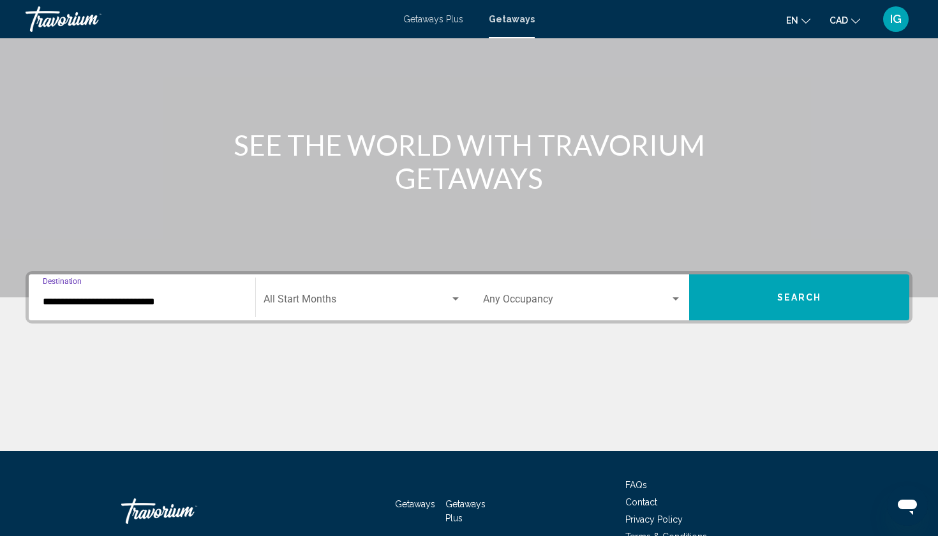
click at [454, 294] on div "Search widget" at bounding box center [455, 299] width 11 height 10
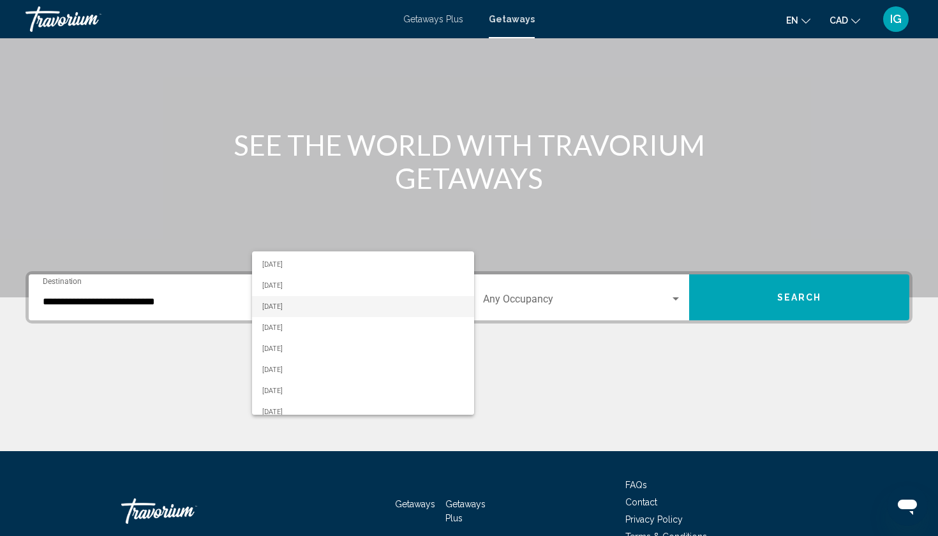
scroll to position [64, 0]
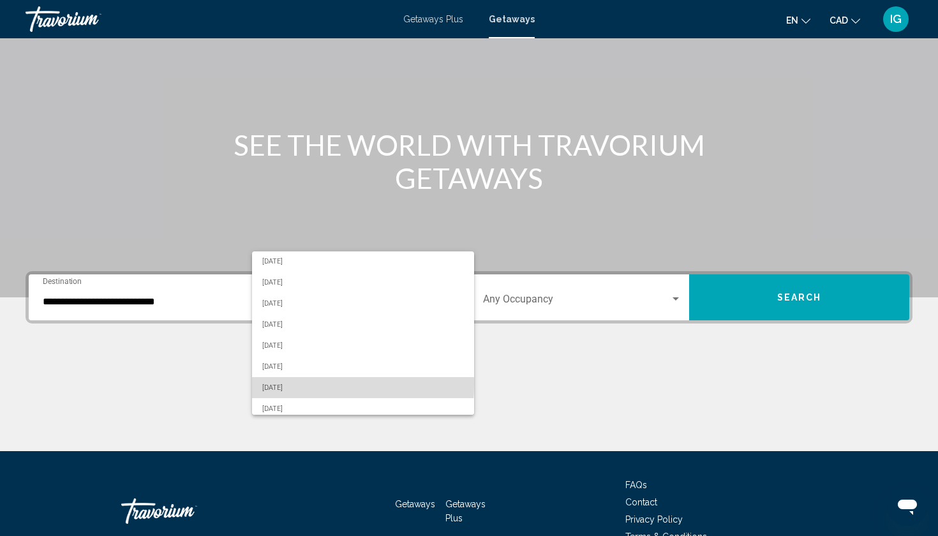
click at [289, 377] on span "[DATE]" at bounding box center [362, 387] width 201 height 21
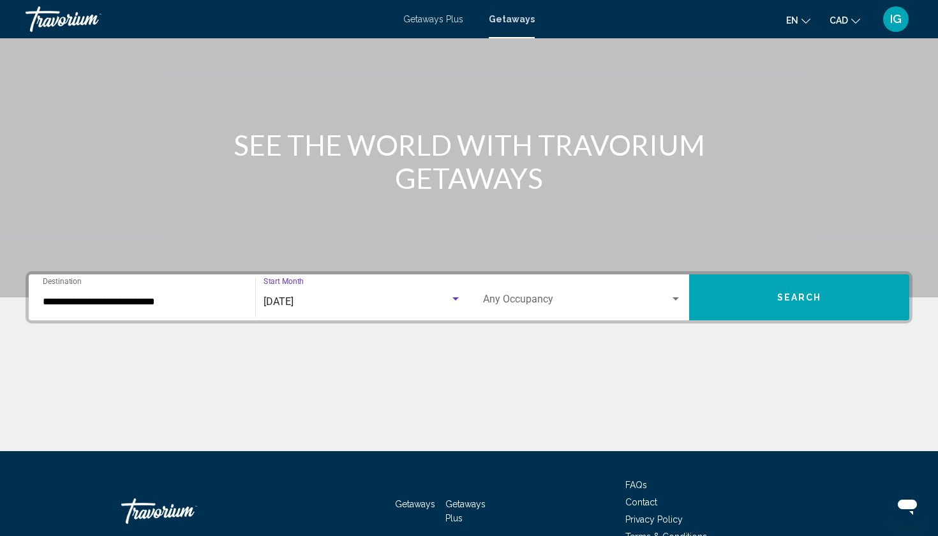
click at [786, 274] on button "Search" at bounding box center [799, 297] width 220 height 46
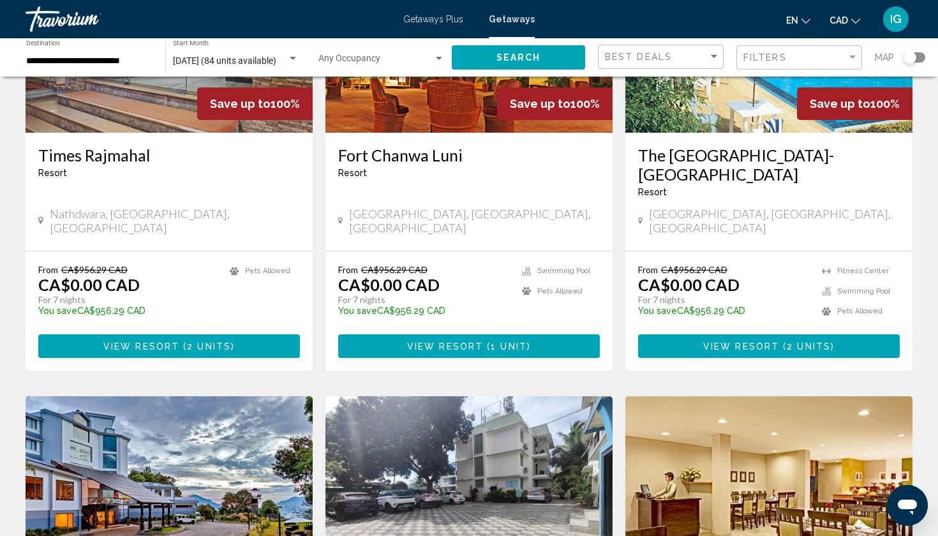
scroll to position [1090, 0]
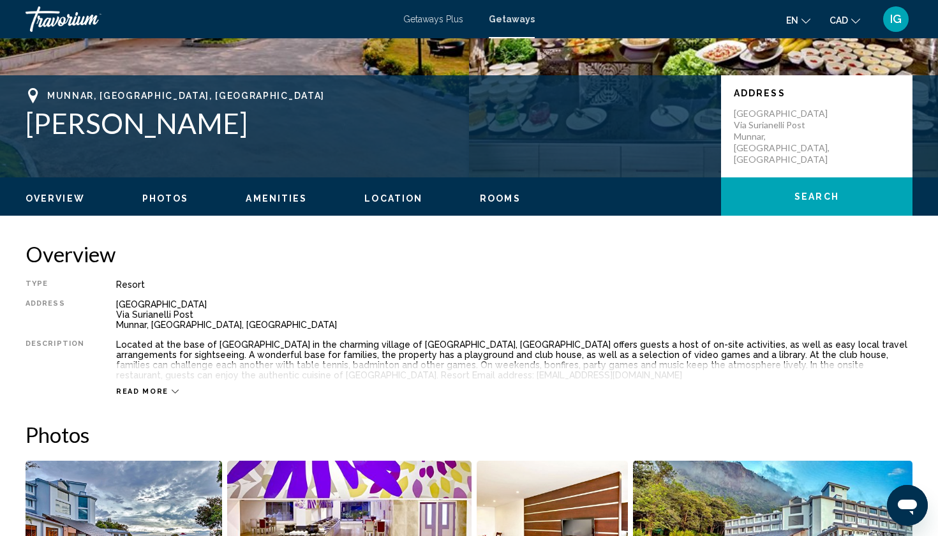
scroll to position [250, 0]
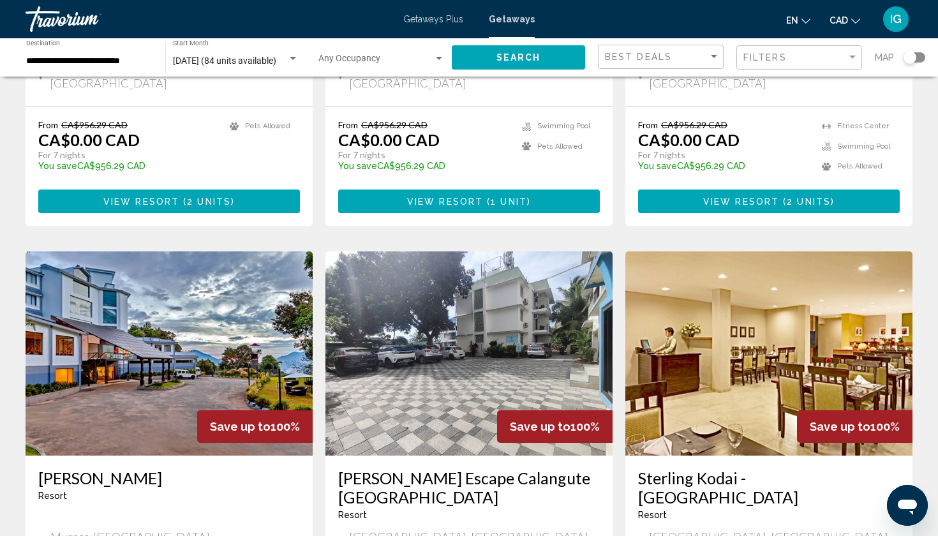
scroll to position [1238, 0]
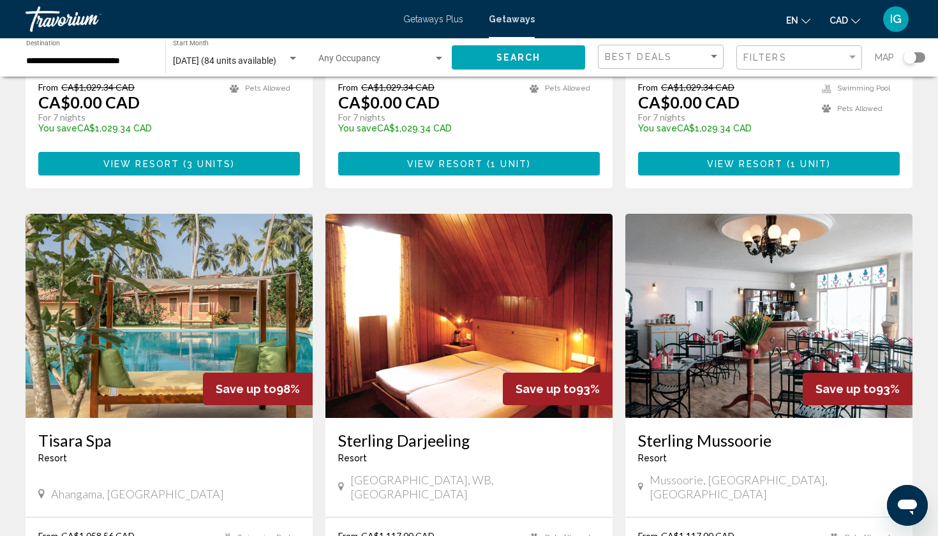
scroll to position [367, 0]
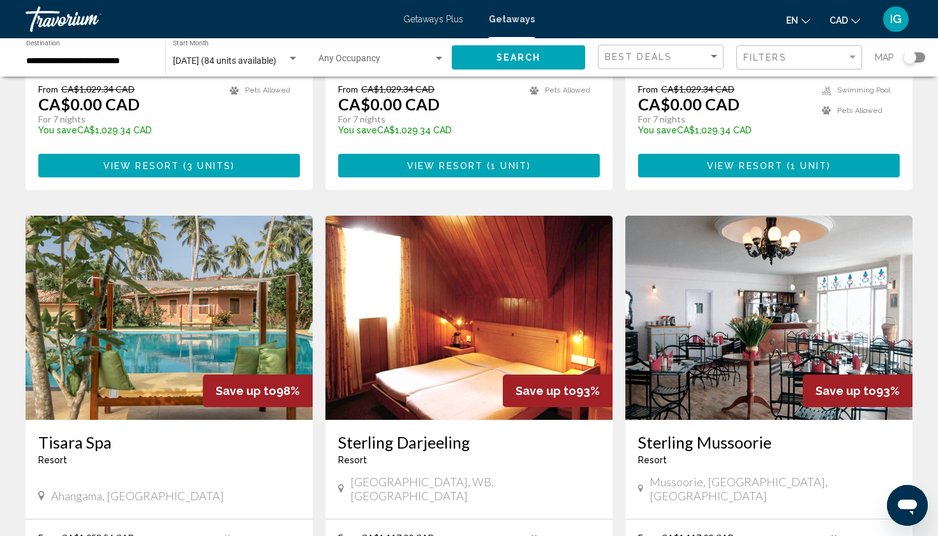
click at [75, 433] on h3 "Tisara Spa" at bounding box center [169, 442] width 262 height 19
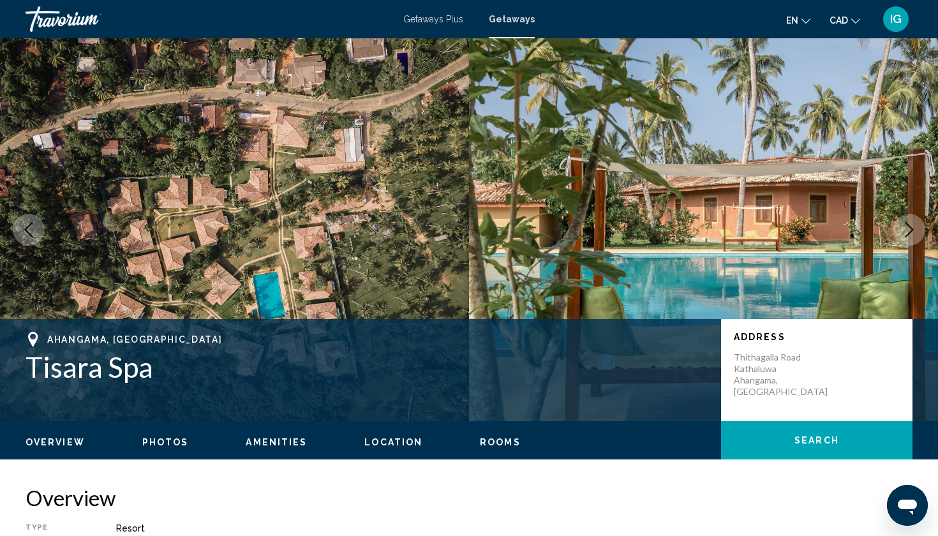
click at [923, 214] on button "Next image" at bounding box center [909, 230] width 32 height 32
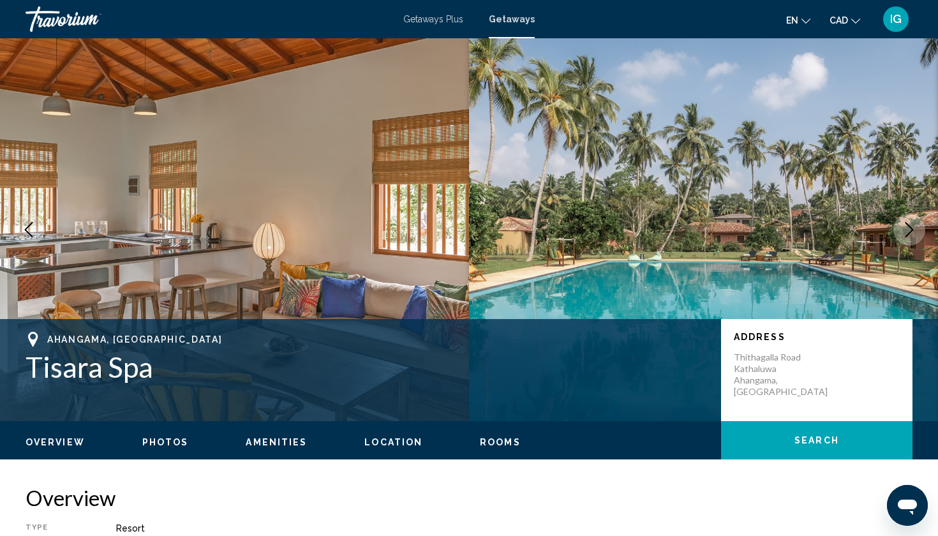
click at [923, 214] on button "Next image" at bounding box center [909, 230] width 32 height 32
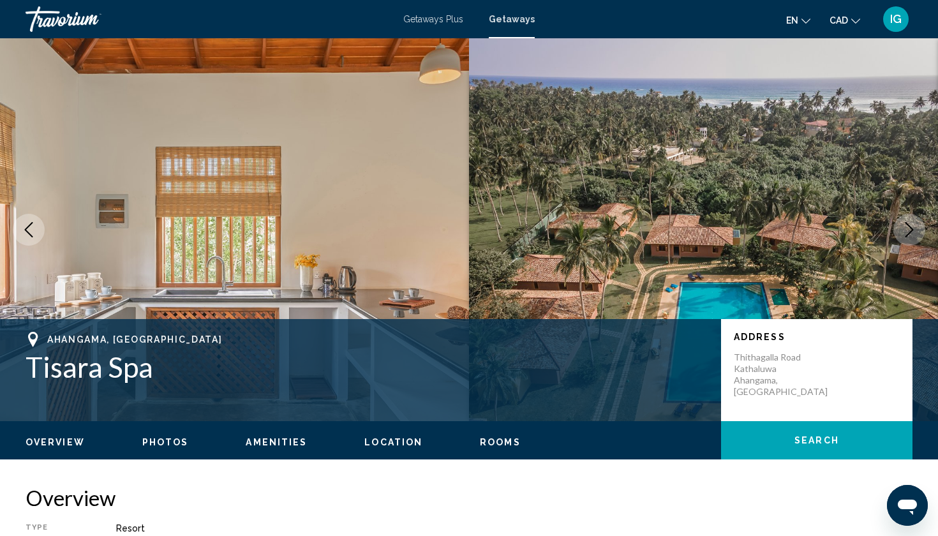
click at [923, 214] on button "Next image" at bounding box center [909, 230] width 32 height 32
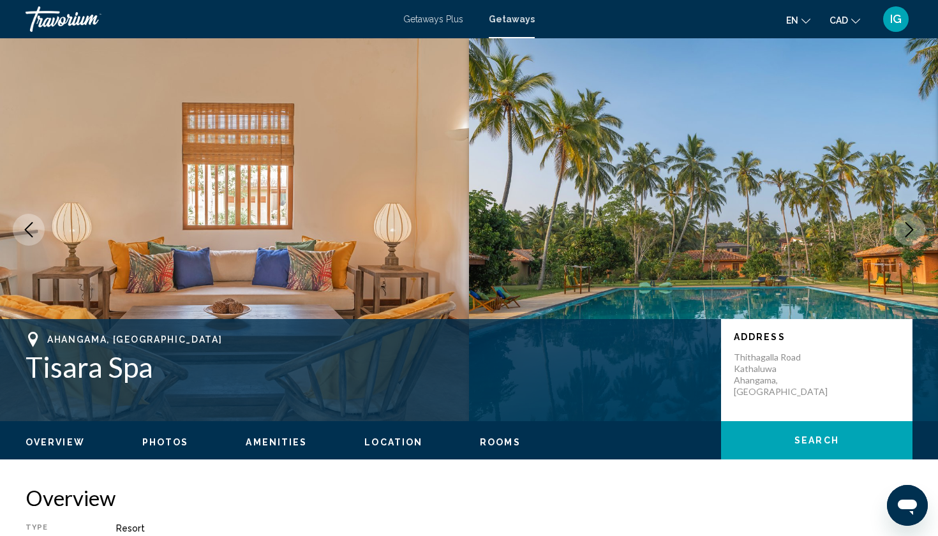
click at [923, 214] on button "Next image" at bounding box center [909, 230] width 32 height 32
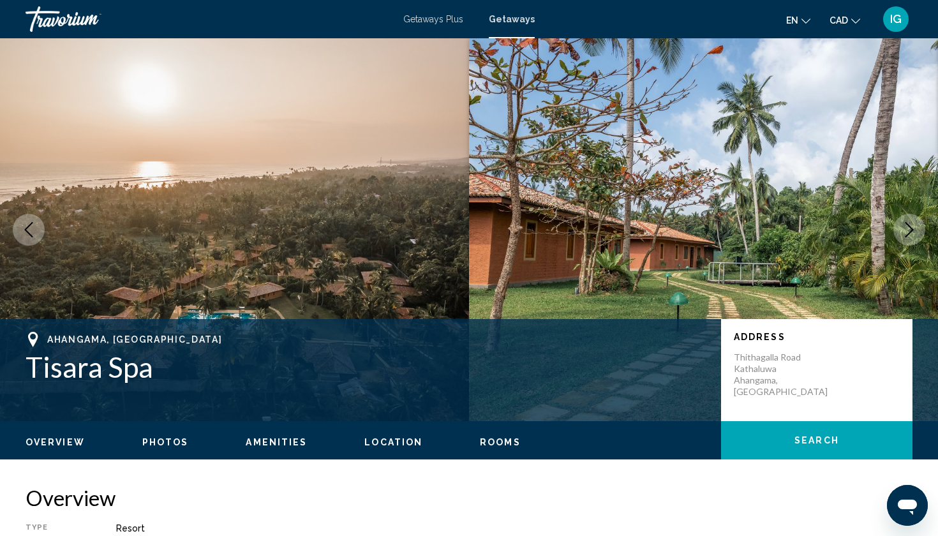
click at [923, 214] on button "Next image" at bounding box center [909, 230] width 32 height 32
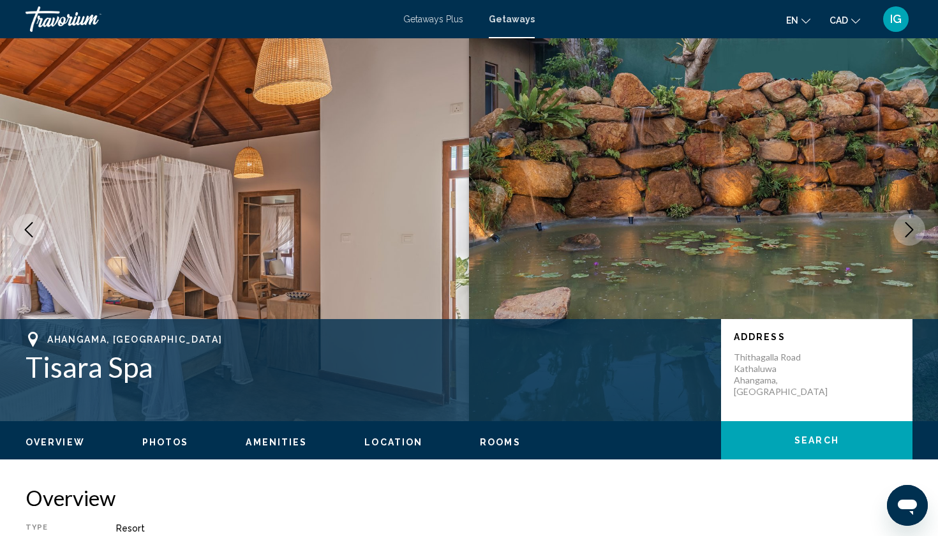
click at [923, 214] on button "Next image" at bounding box center [909, 230] width 32 height 32
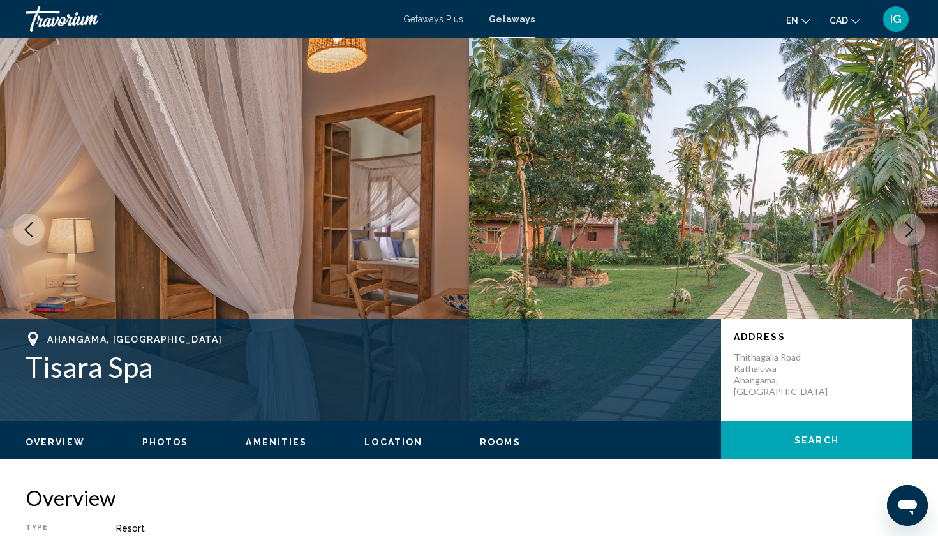
click at [923, 214] on button "Next image" at bounding box center [909, 230] width 32 height 32
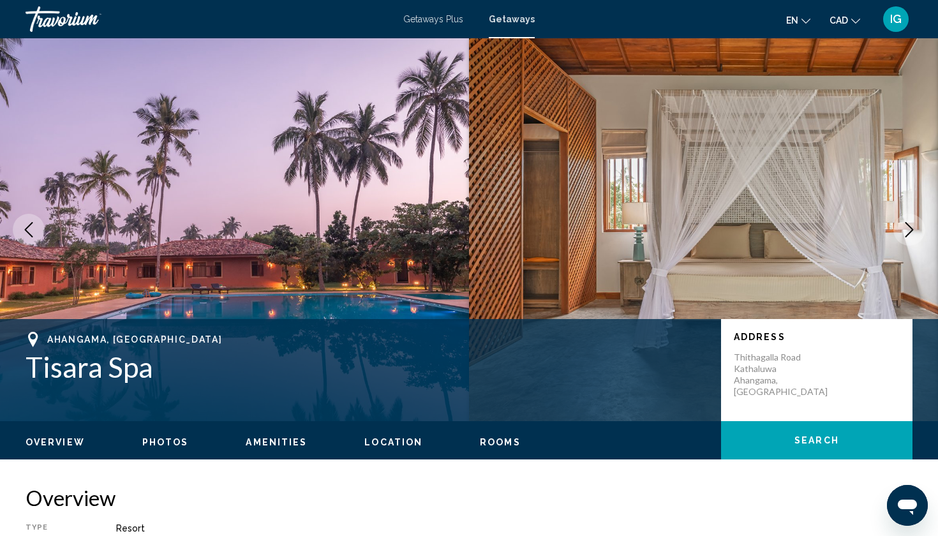
click at [923, 214] on button "Next image" at bounding box center [909, 230] width 32 height 32
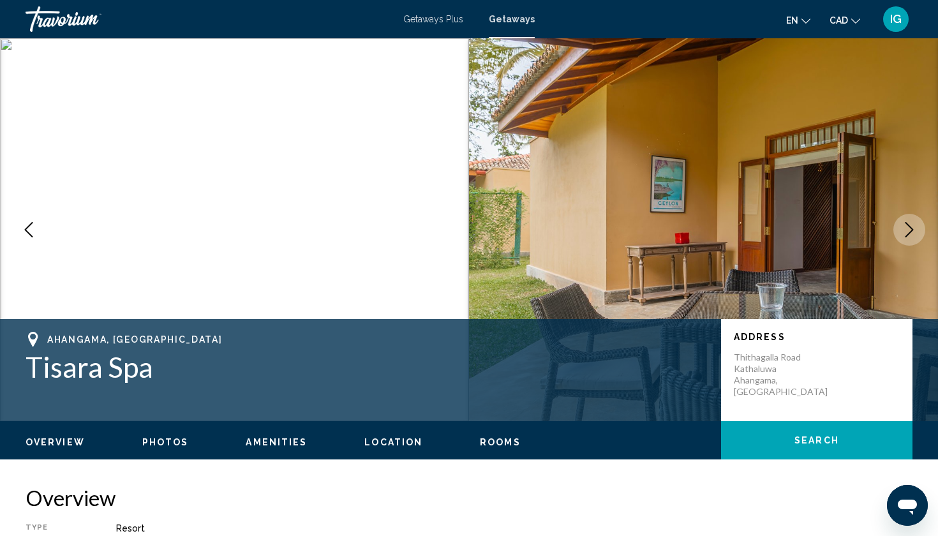
click at [923, 214] on button "Next image" at bounding box center [909, 230] width 32 height 32
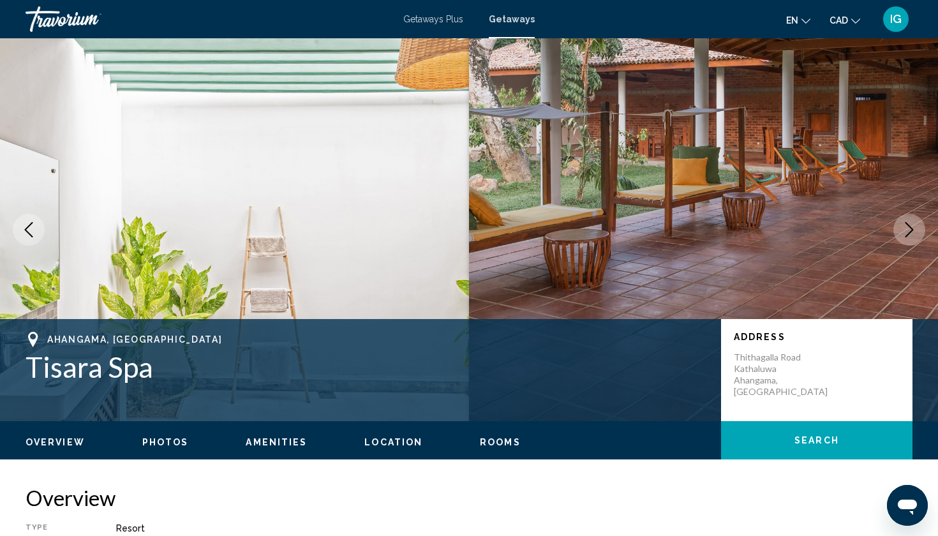
click at [923, 214] on button "Next image" at bounding box center [909, 230] width 32 height 32
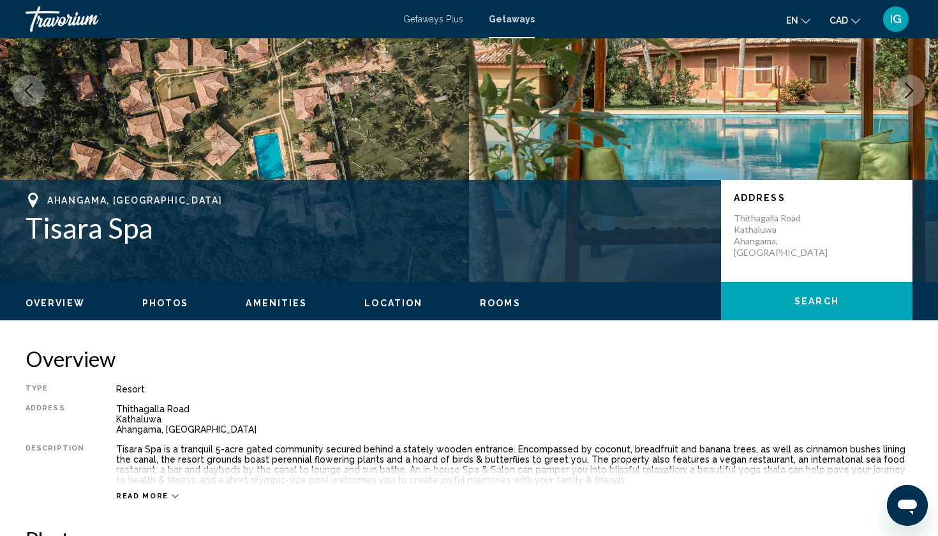
scroll to position [142, 0]
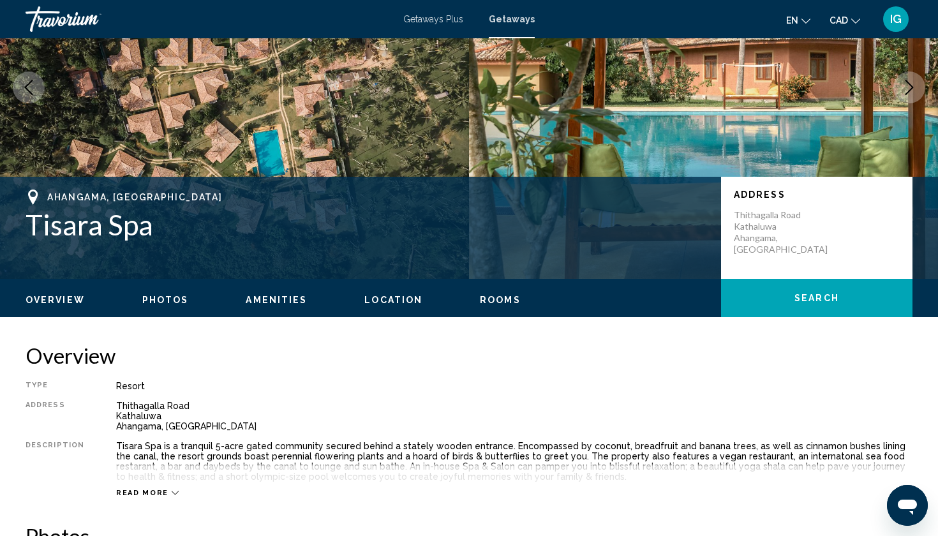
click at [172, 489] on icon "Main content" at bounding box center [175, 492] width 7 height 7
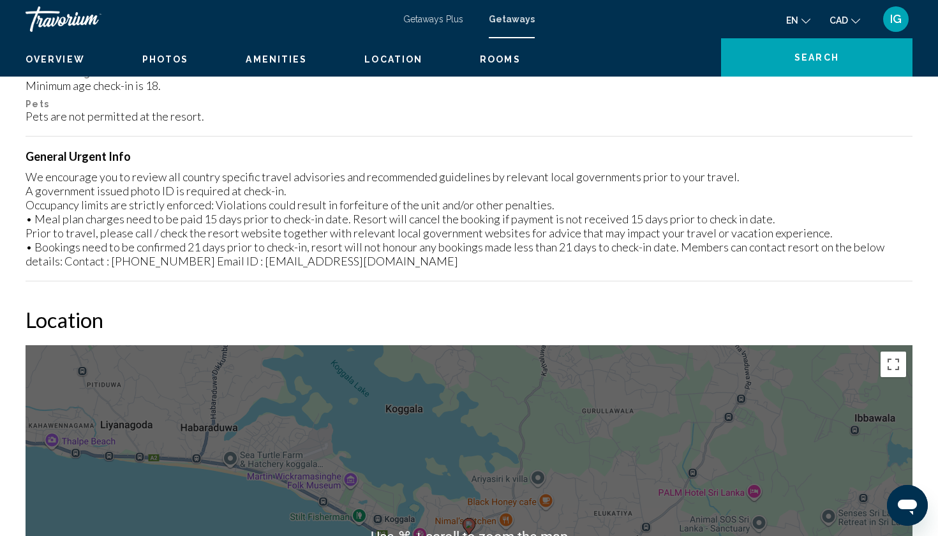
scroll to position [1361, 0]
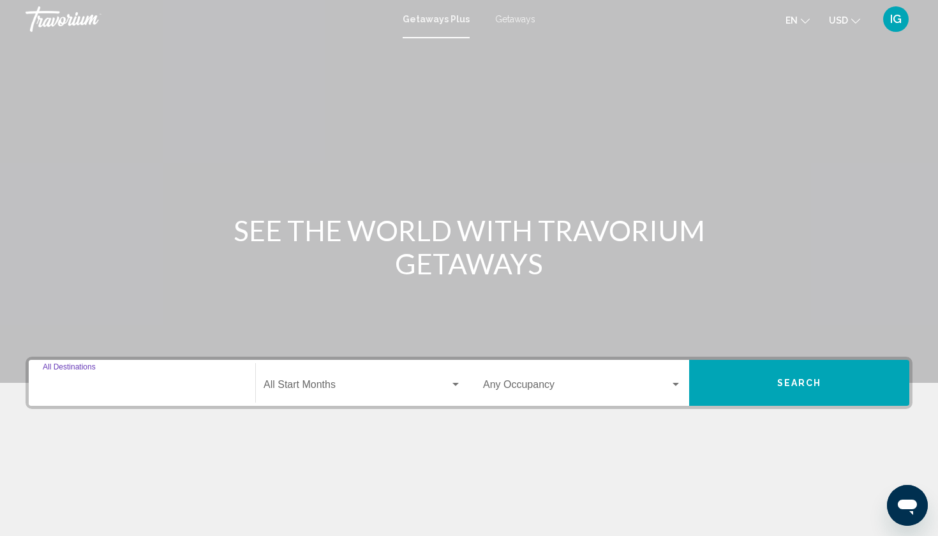
click at [101, 382] on input "Destination All Destinations" at bounding box center [142, 387] width 198 height 11
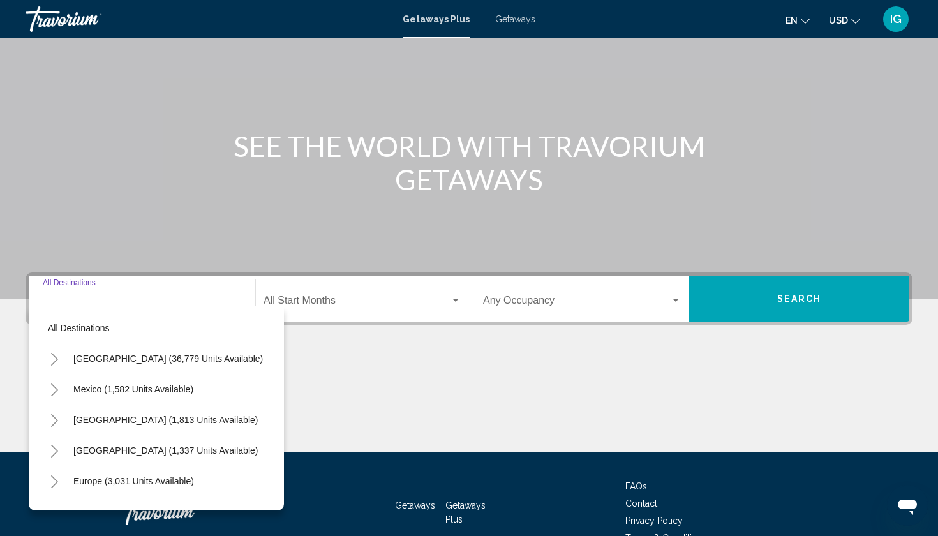
scroll to position [86, 0]
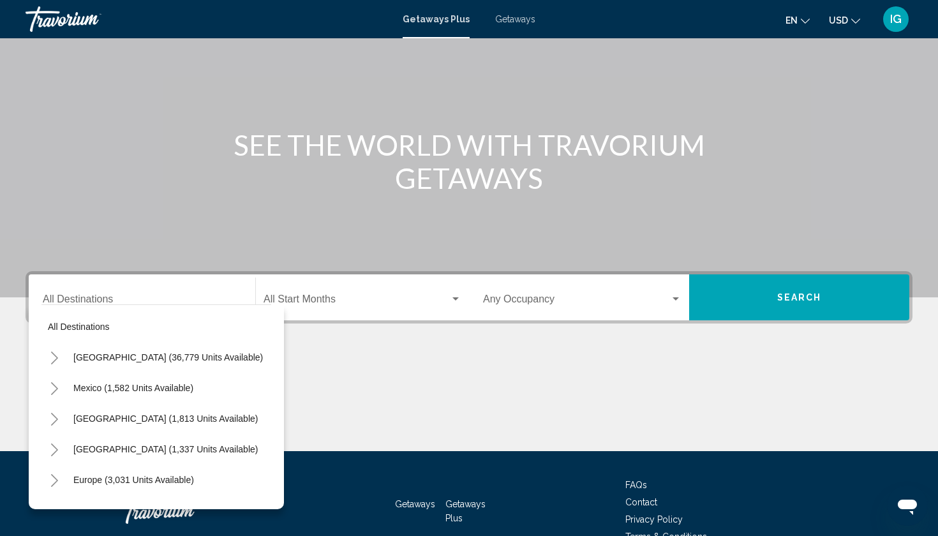
click at [499, 18] on span "Getaways" at bounding box center [515, 19] width 40 height 10
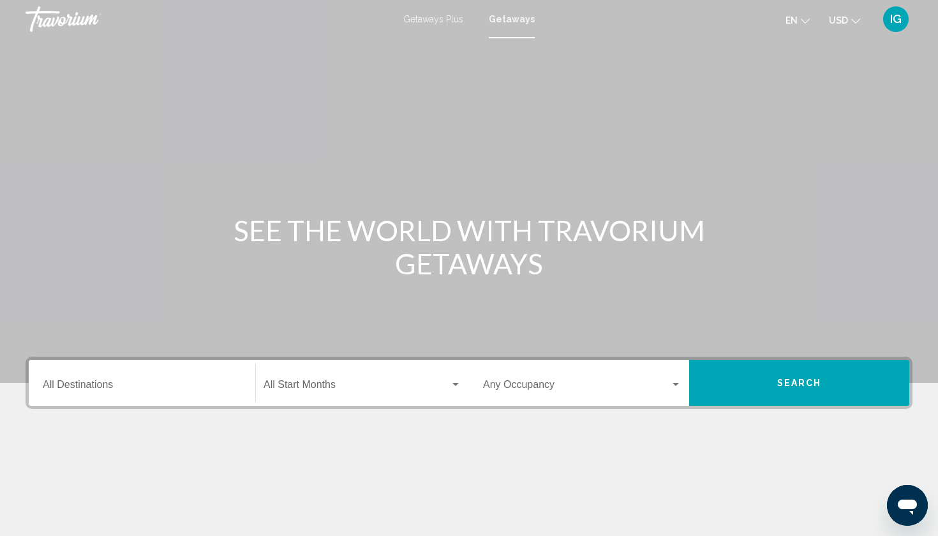
click at [860, 17] on icon "Change currency" at bounding box center [855, 21] width 9 height 9
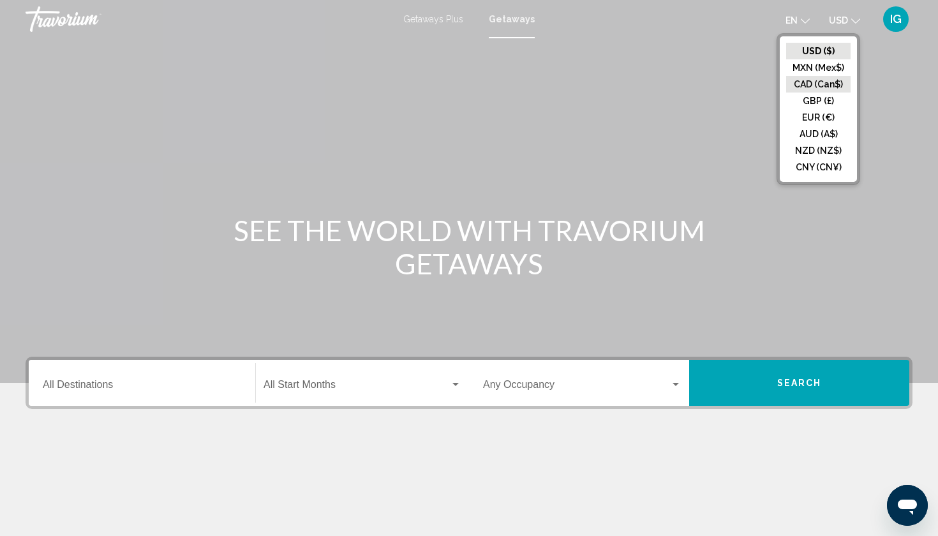
click at [835, 76] on button "CAD (Can$)" at bounding box center [818, 84] width 64 height 17
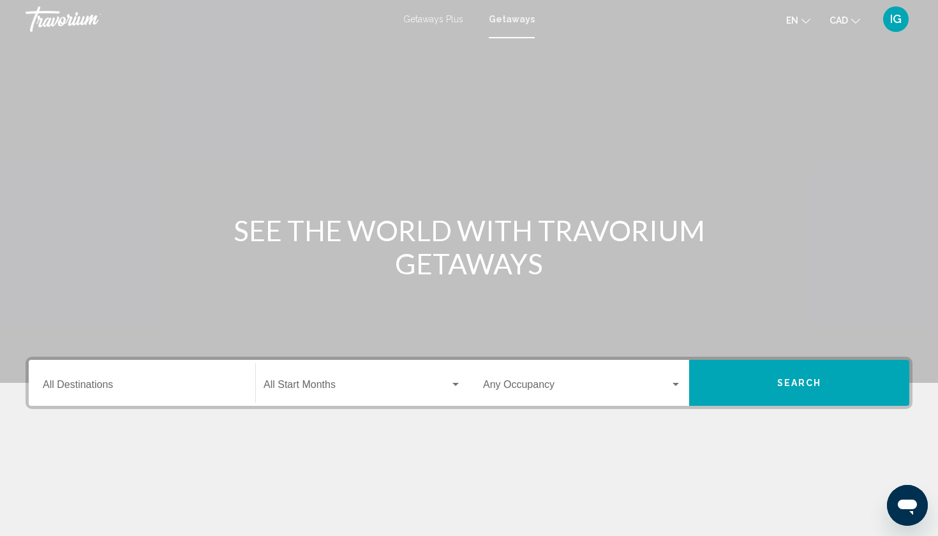
click at [157, 382] on input "Destination All Destinations" at bounding box center [142, 387] width 198 height 11
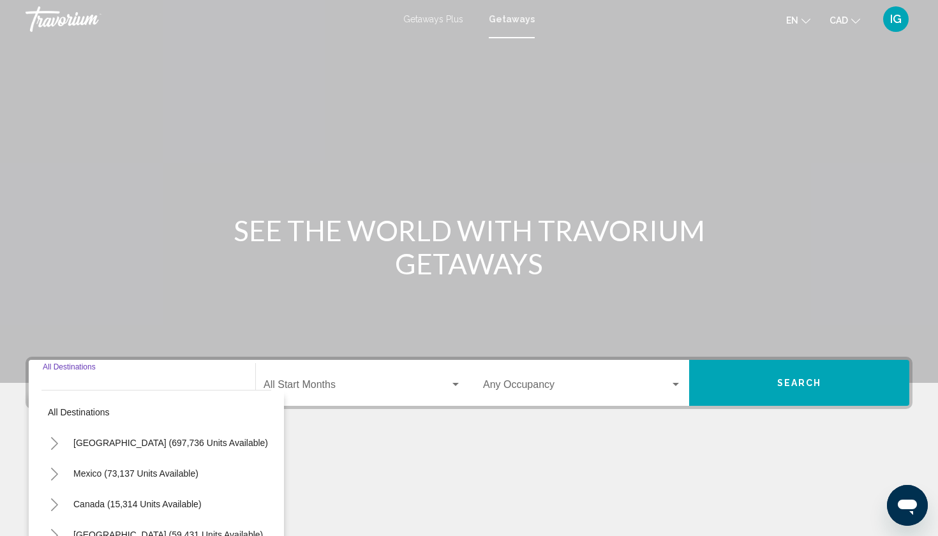
scroll to position [86, 0]
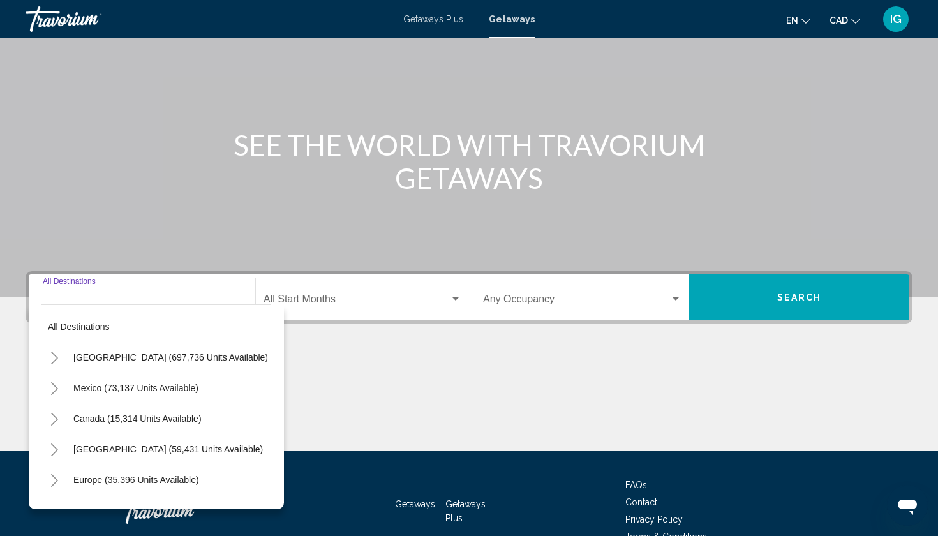
click at [59, 382] on icon "Toggle Mexico (73,137 units available)" at bounding box center [55, 388] width 10 height 13
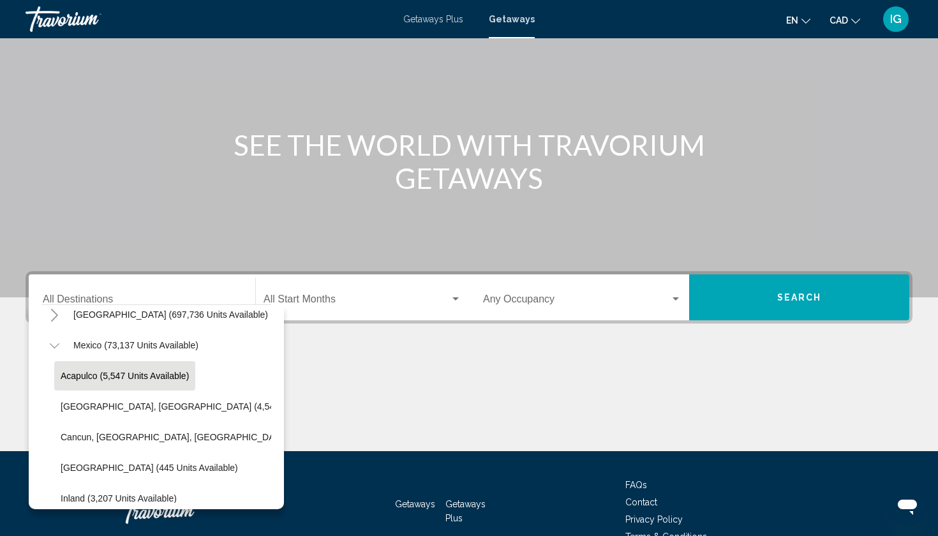
scroll to position [43, 0]
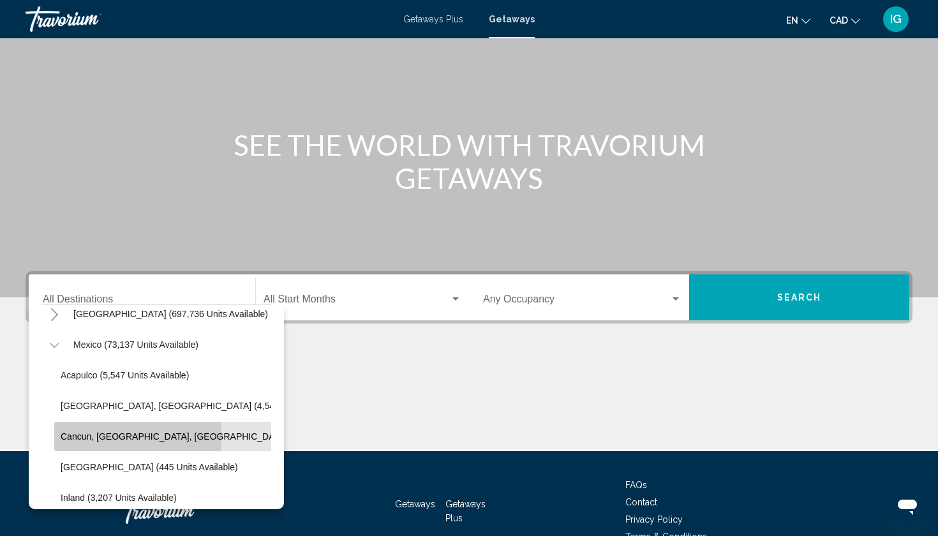
click at [66, 431] on span "Cancun, [GEOGRAPHIC_DATA], [GEOGRAPHIC_DATA] (34,018 units available)" at bounding box center [223, 436] width 324 height 10
type input "**********"
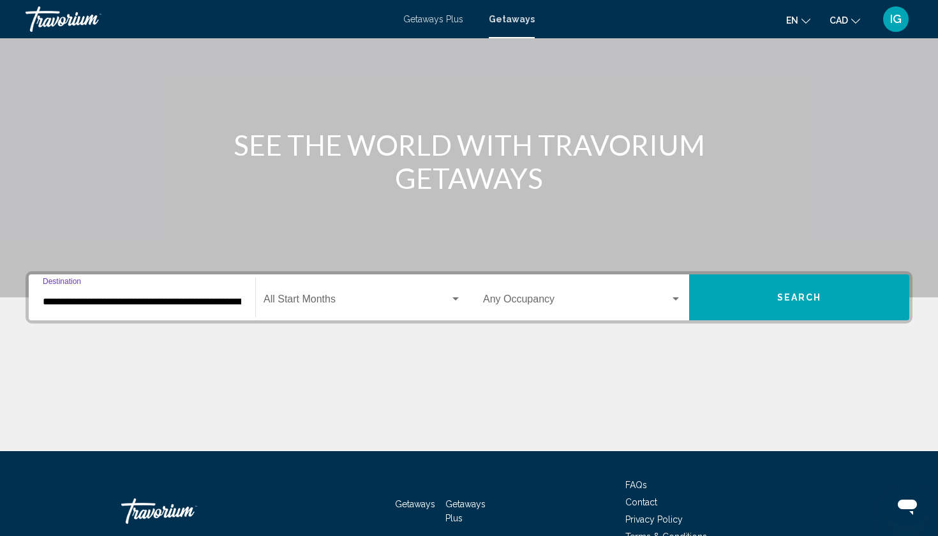
click at [459, 294] on div "Search widget" at bounding box center [455, 299] width 11 height 10
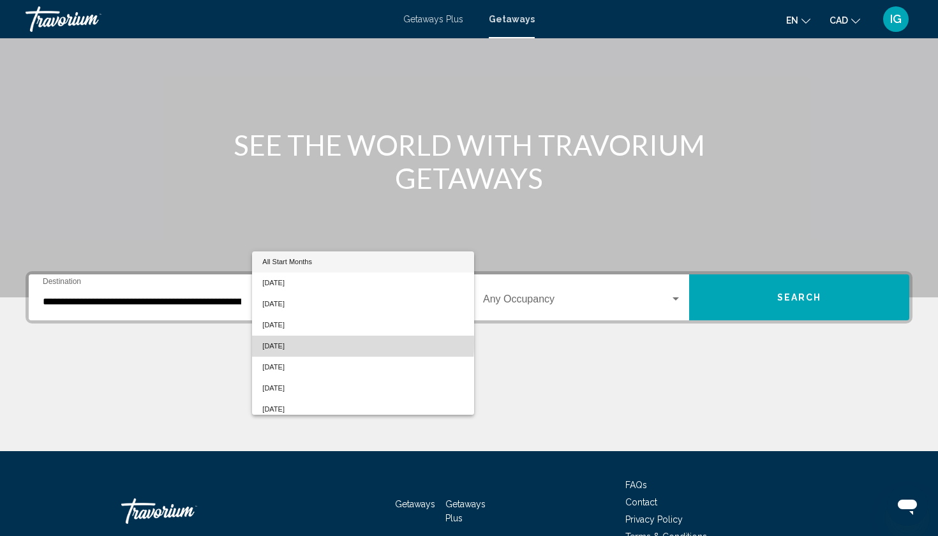
click at [296, 336] on span "[DATE]" at bounding box center [362, 346] width 201 height 21
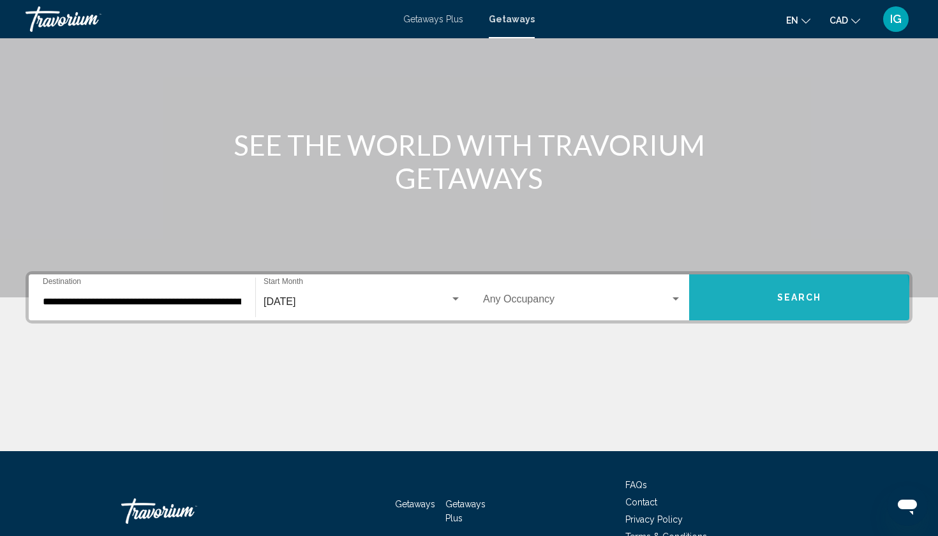
click at [742, 274] on button "Search" at bounding box center [799, 297] width 220 height 46
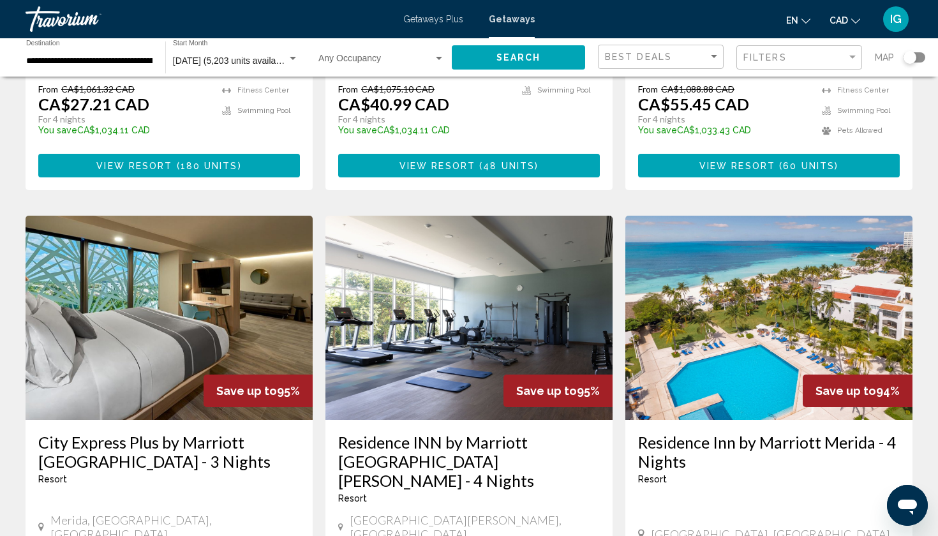
scroll to position [1360, 0]
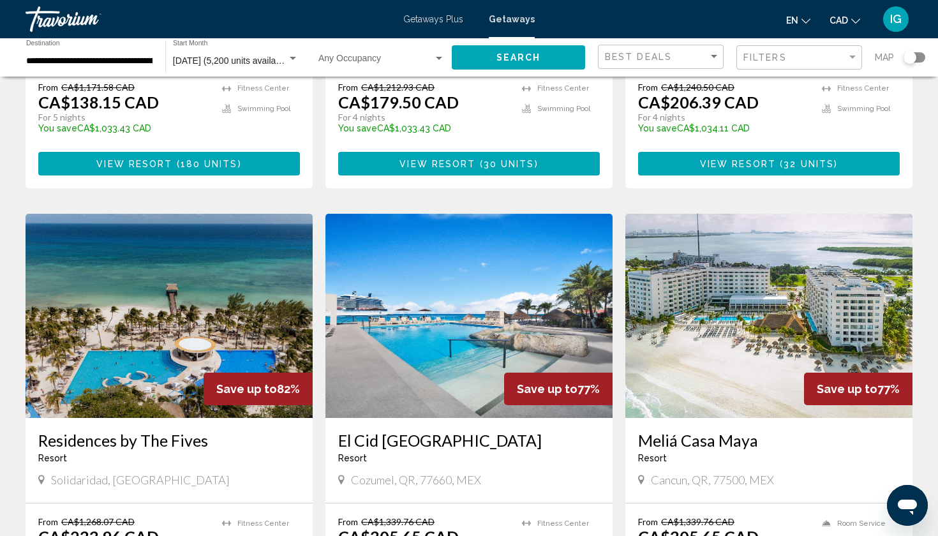
scroll to position [408, 0]
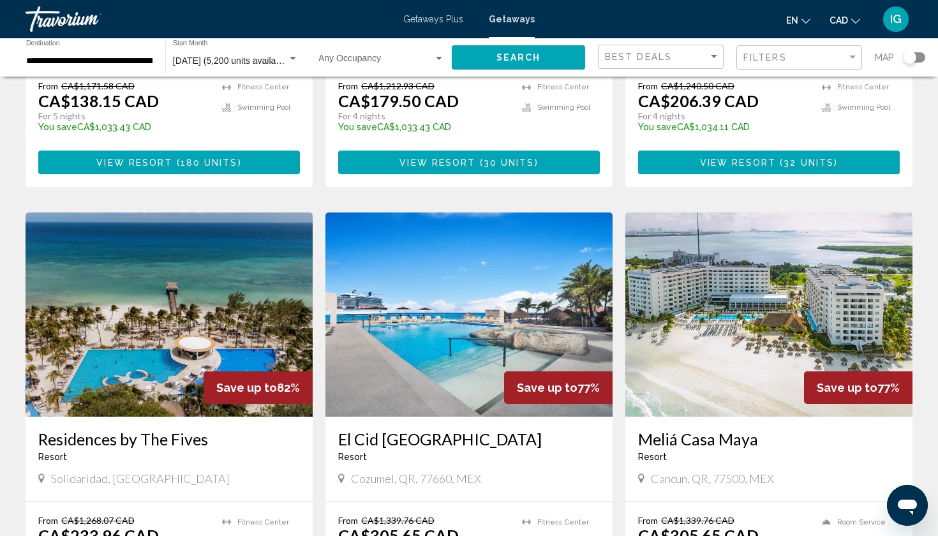
click at [115, 429] on h3 "Residences by The Fives" at bounding box center [169, 438] width 262 height 19
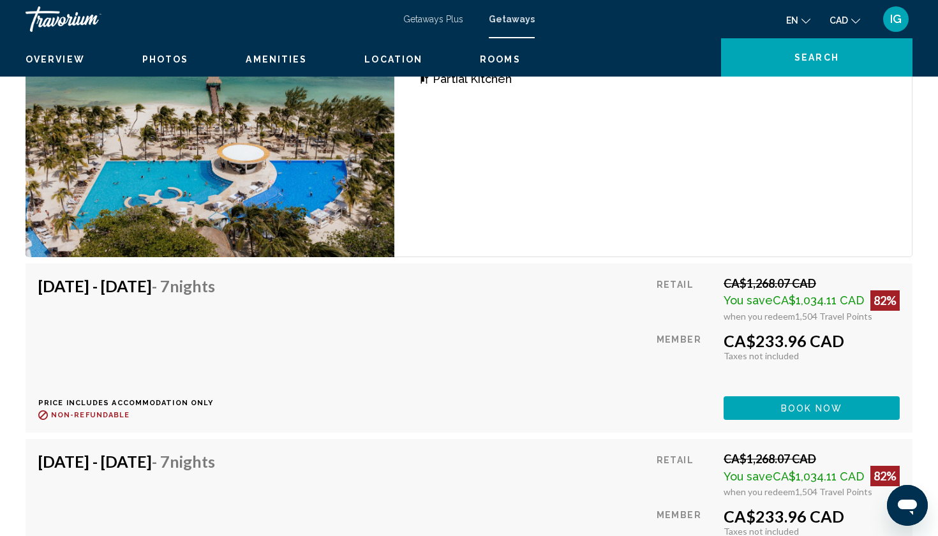
scroll to position [1797, 0]
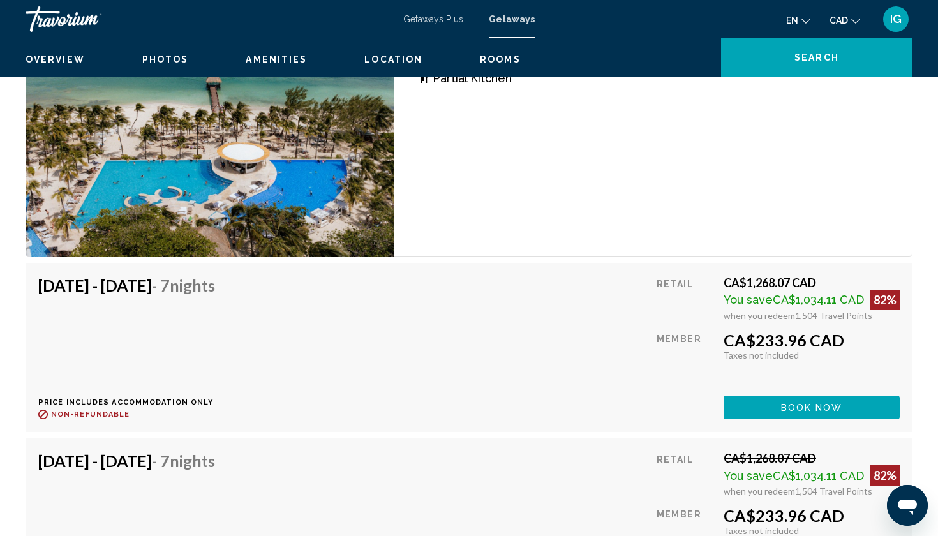
click at [834, 403] on span "Book now" at bounding box center [812, 408] width 62 height 10
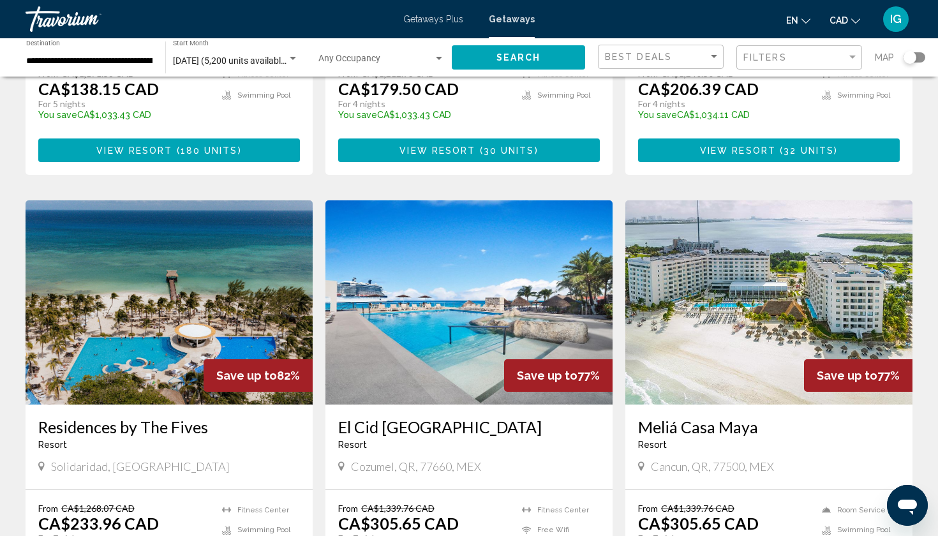
scroll to position [421, 0]
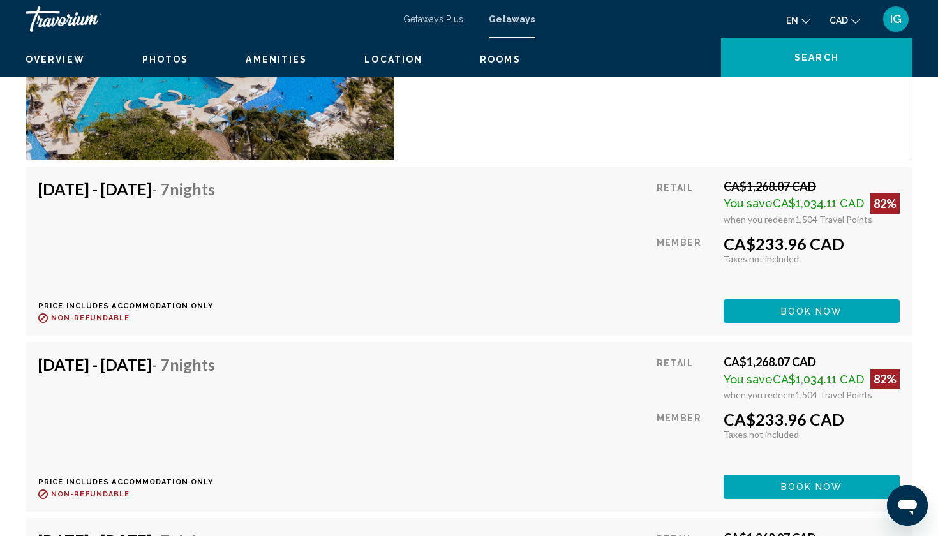
scroll to position [1895, 0]
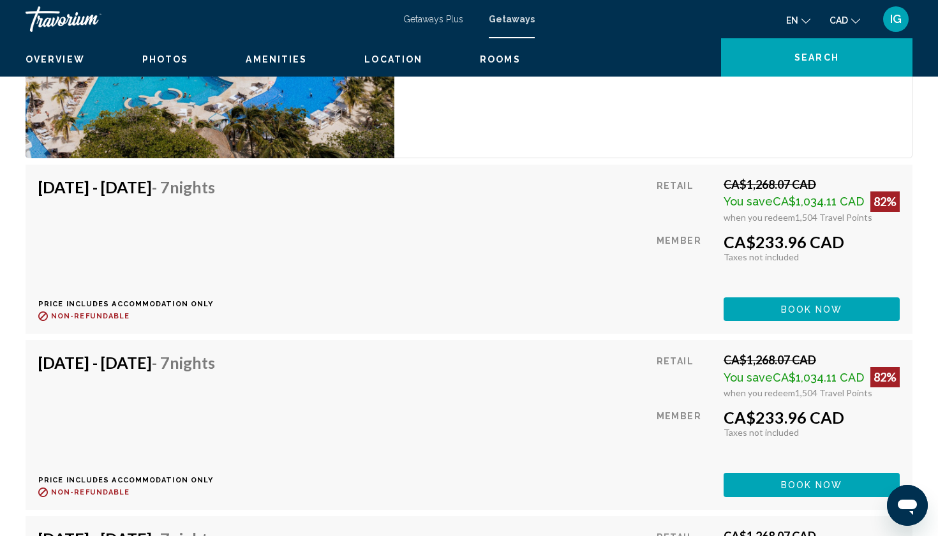
click at [815, 315] on span "Book now" at bounding box center [812, 309] width 62 height 10
